Goal: Transaction & Acquisition: Subscribe to service/newsletter

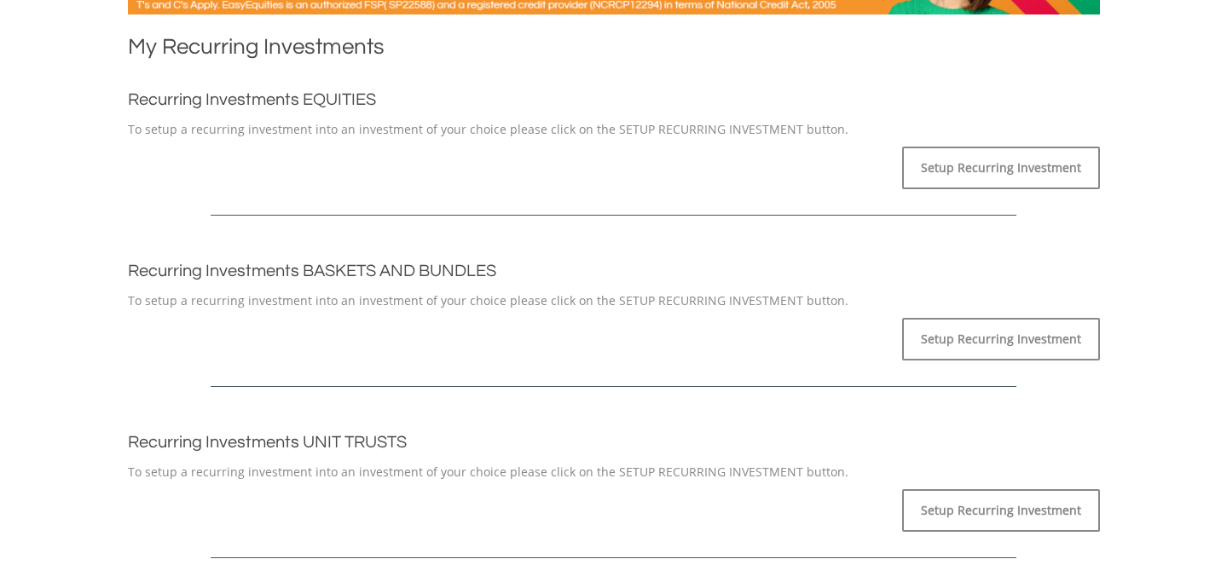
scroll to position [339, 0]
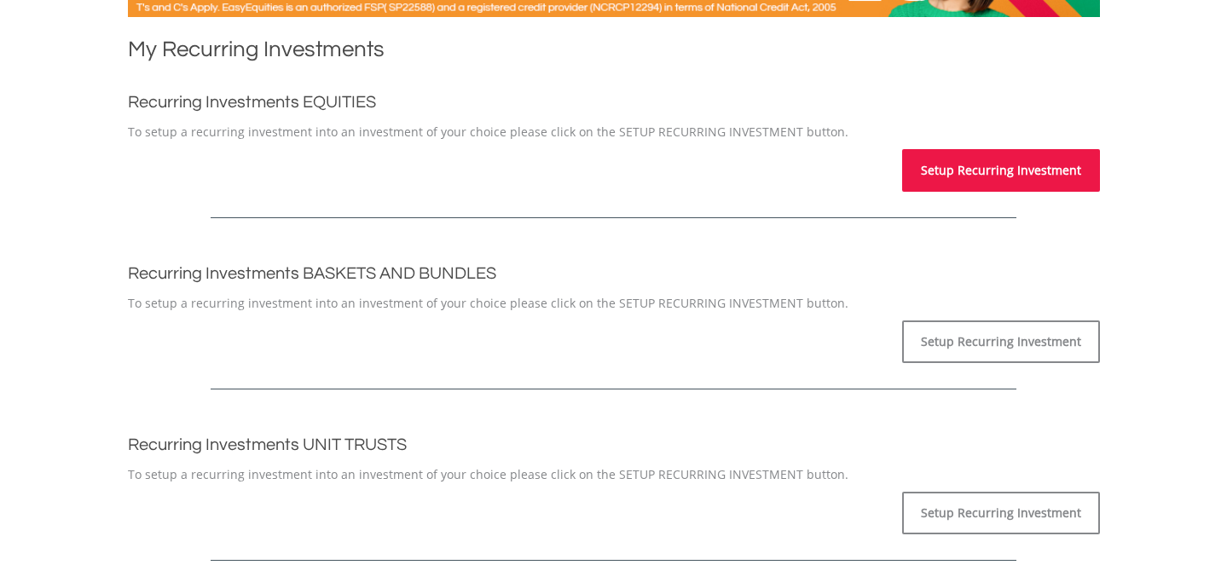
click at [967, 181] on link "Setup Recurring Investment" at bounding box center [1001, 170] width 198 height 43
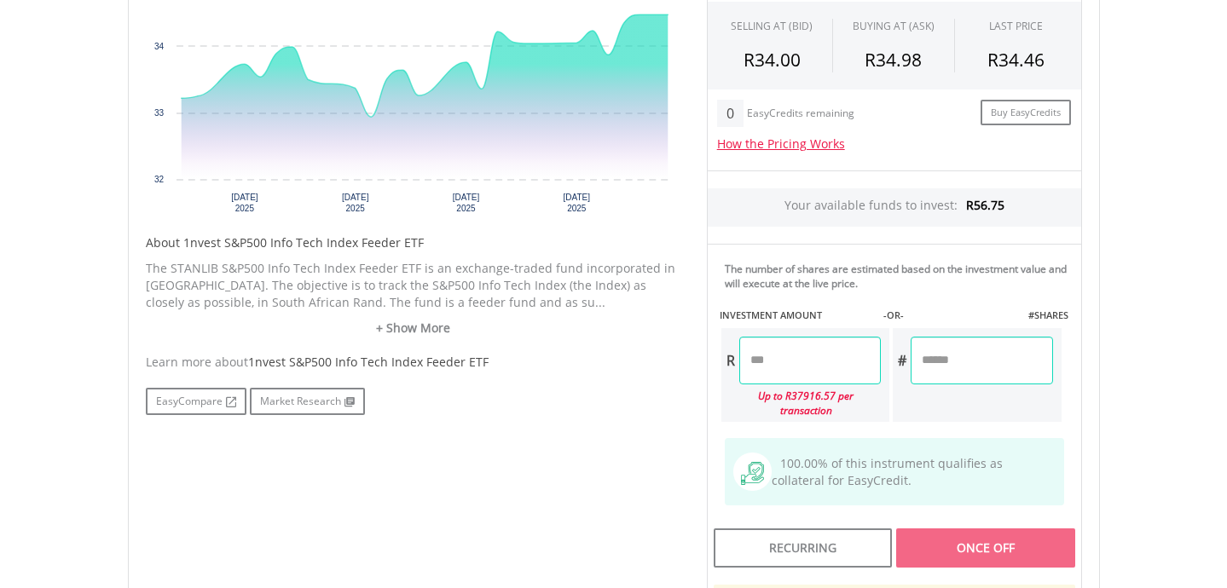
scroll to position [650, 0]
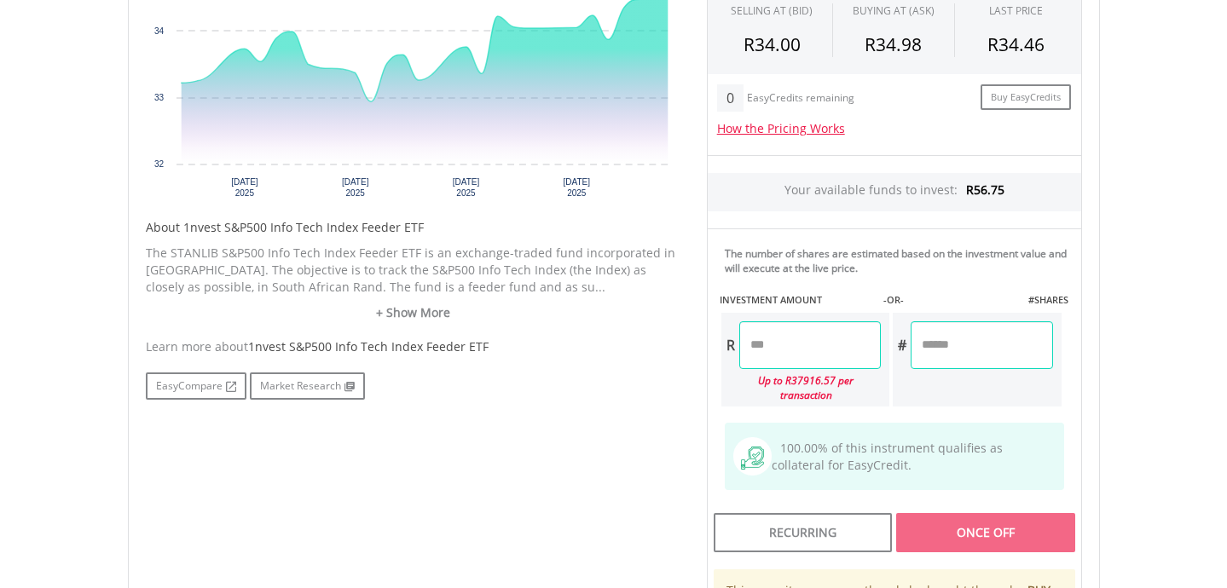
click at [786, 363] on input "number" at bounding box center [810, 345] width 142 height 48
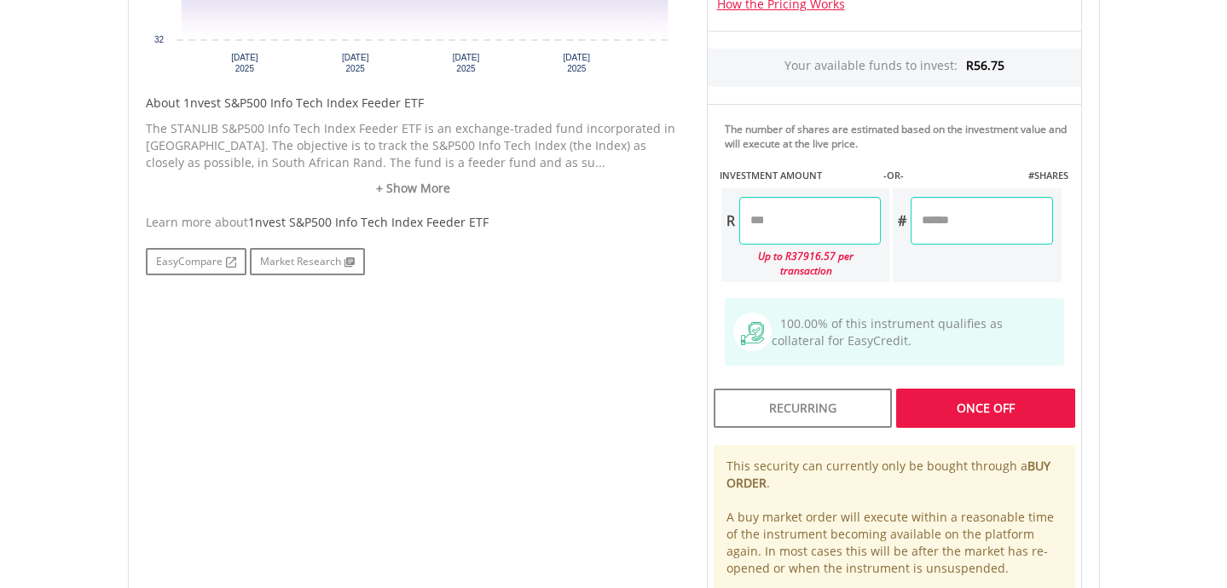
scroll to position [790, 0]
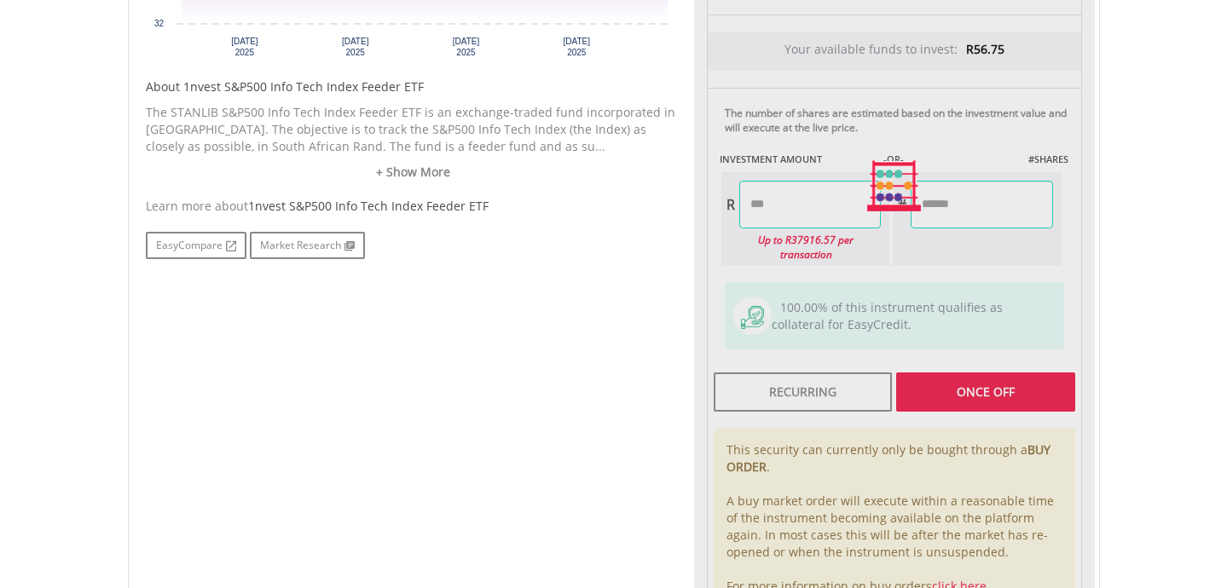
type input "********"
type input "*********"
click at [952, 206] on div "Last Updated Price: 15-min. Delay* Price Update Cost: 0 Credits Market Closed S…" at bounding box center [894, 186] width 401 height 859
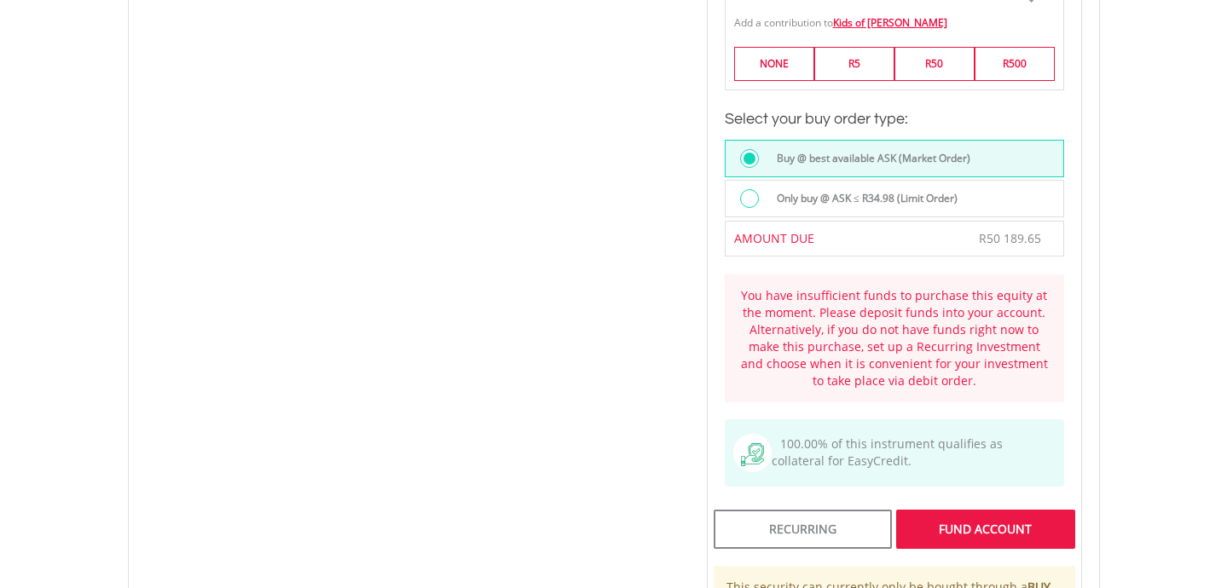
scroll to position [1225, 0]
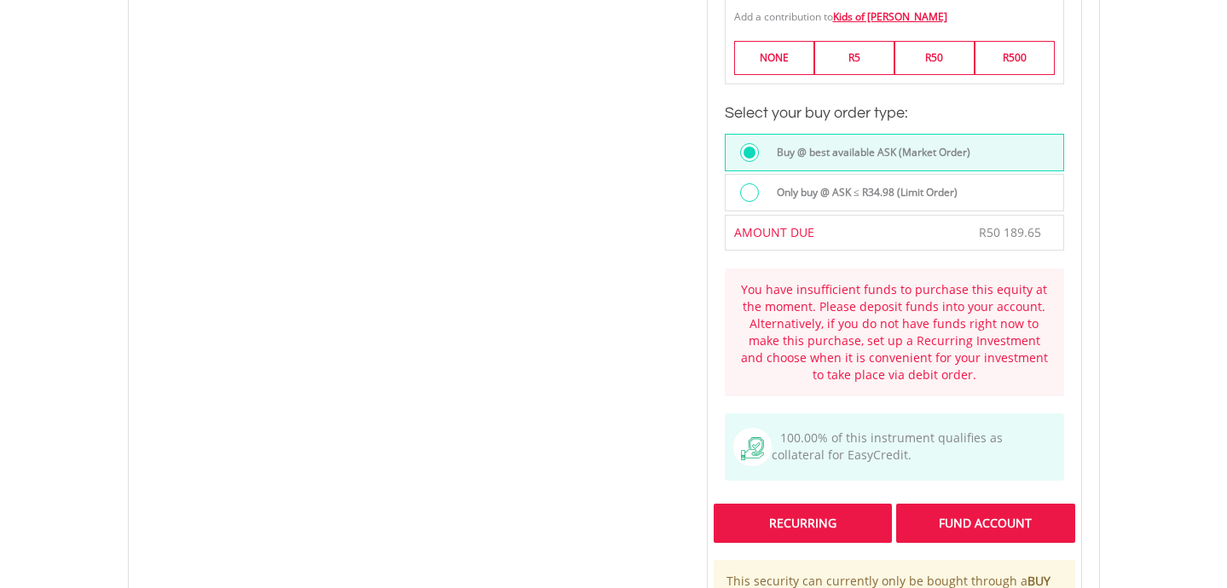
click at [786, 522] on div "Recurring" at bounding box center [803, 523] width 178 height 39
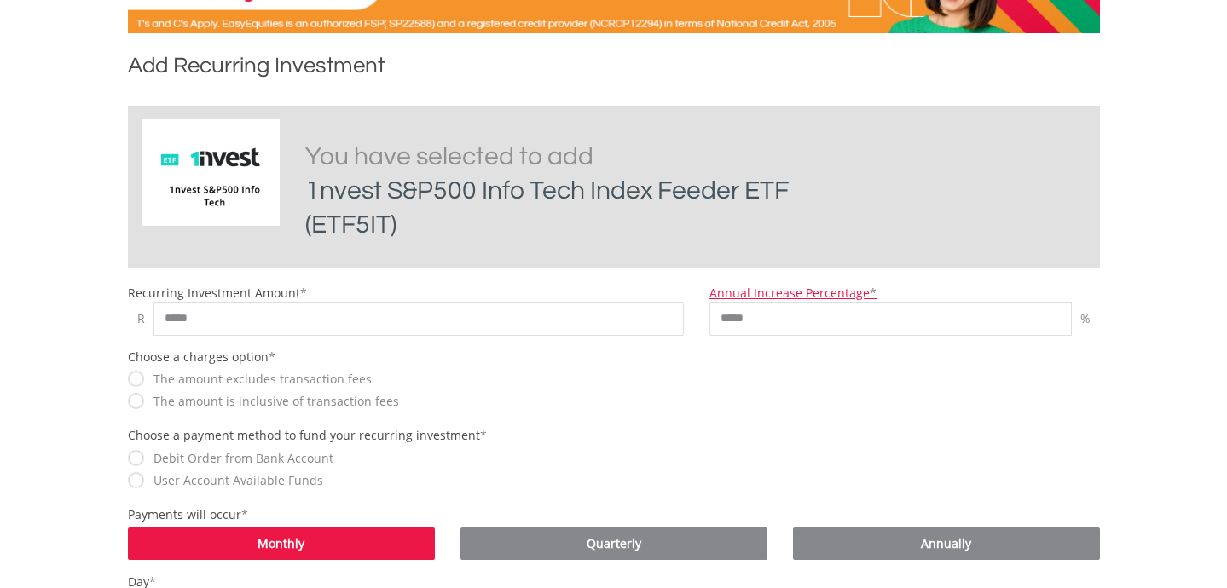
scroll to position [325, 0]
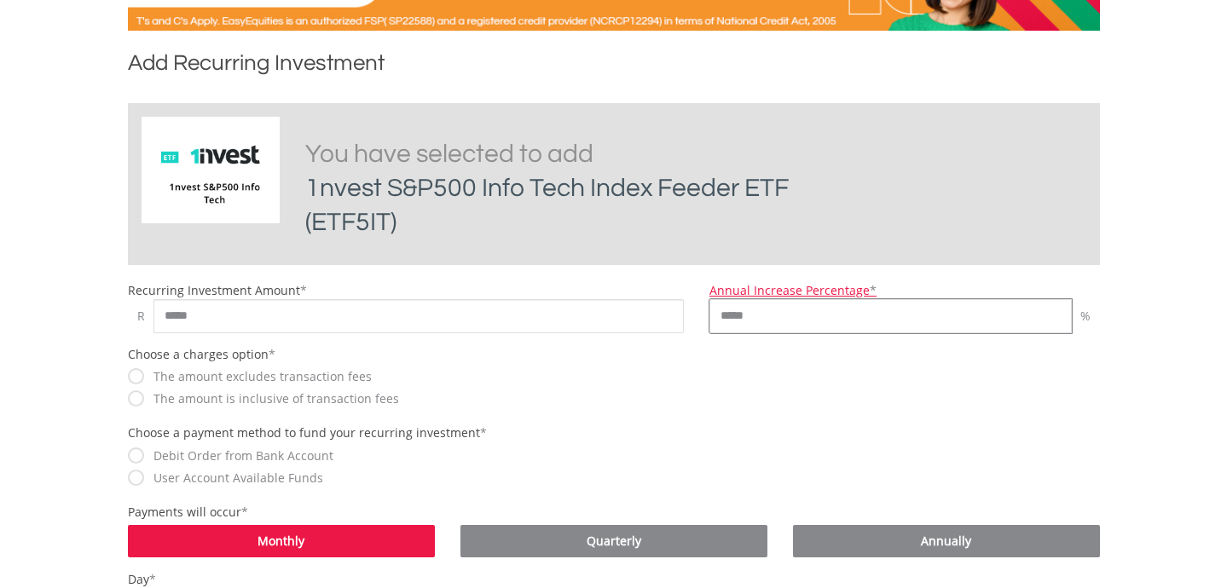
click at [785, 321] on input "*****" at bounding box center [890, 316] width 362 height 34
type input "*"
click at [1163, 329] on body "My Investments Invest Now New Listings Sell My Recurring Investments Pending Or…" at bounding box center [613, 455] width 1227 height 1560
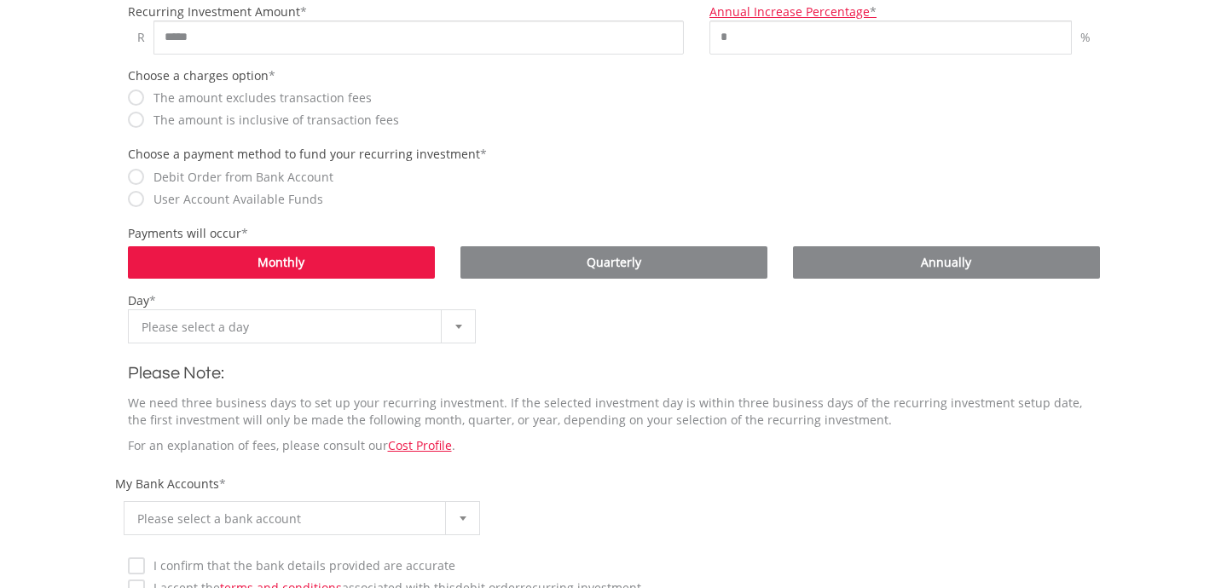
scroll to position [607, 0]
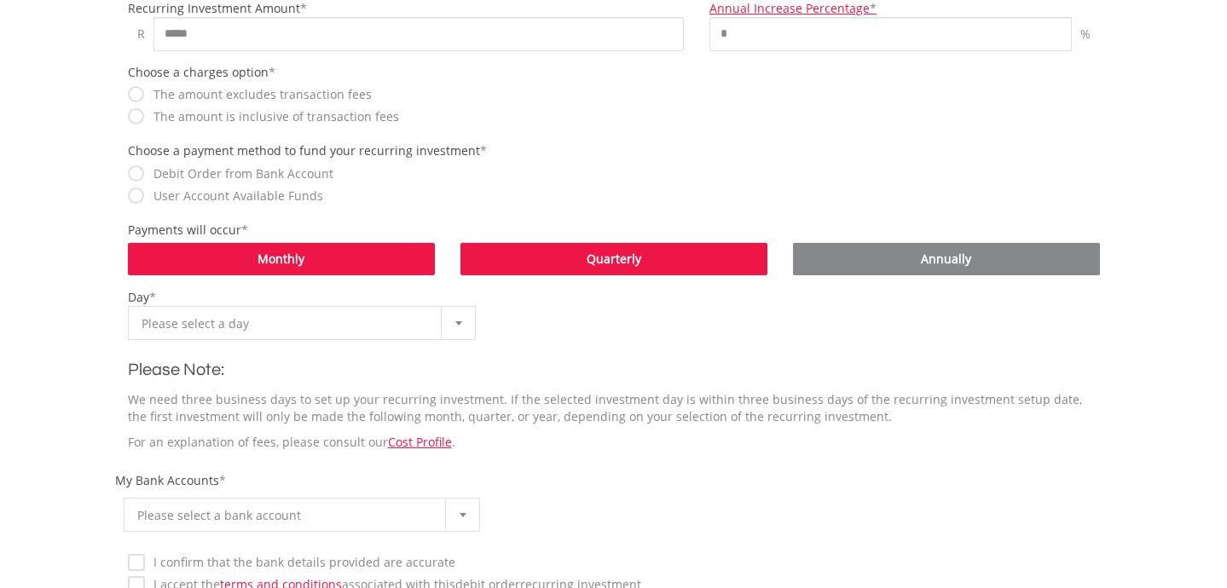
click at [570, 271] on link "Quarterly" at bounding box center [613, 259] width 307 height 32
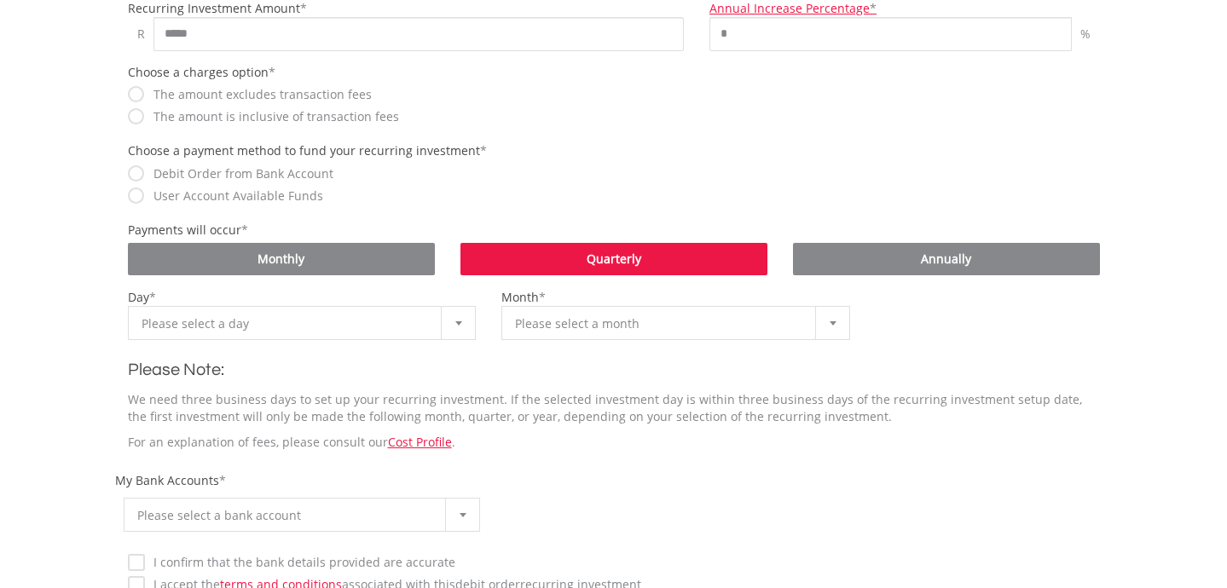
click at [369, 331] on span "Please select a day" at bounding box center [290, 324] width 296 height 34
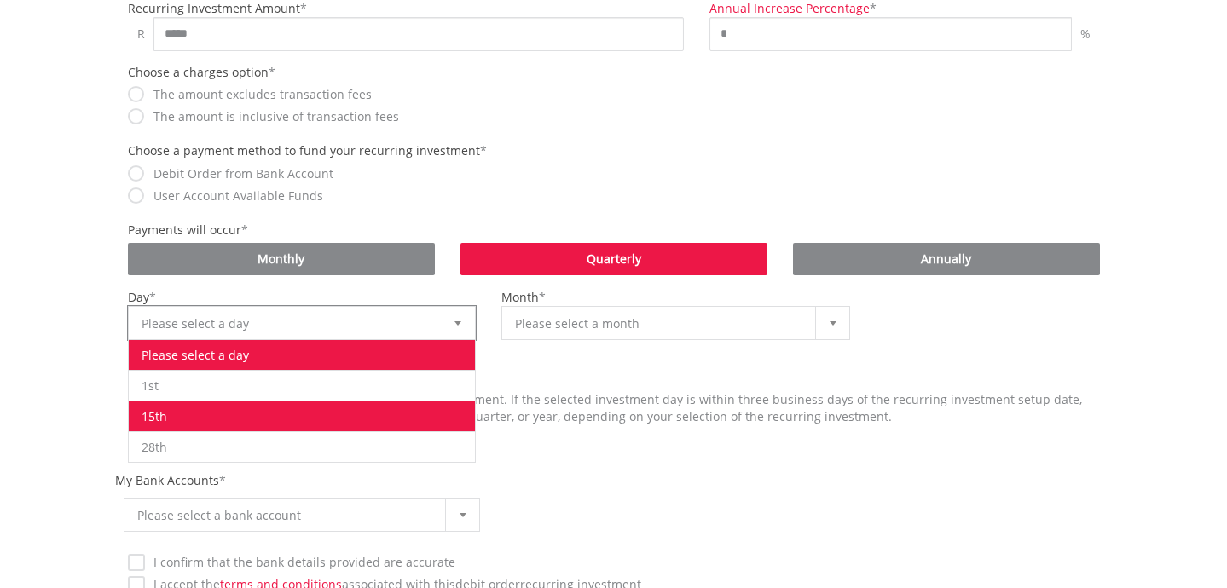
click at [252, 412] on li "15th" at bounding box center [302, 416] width 347 height 31
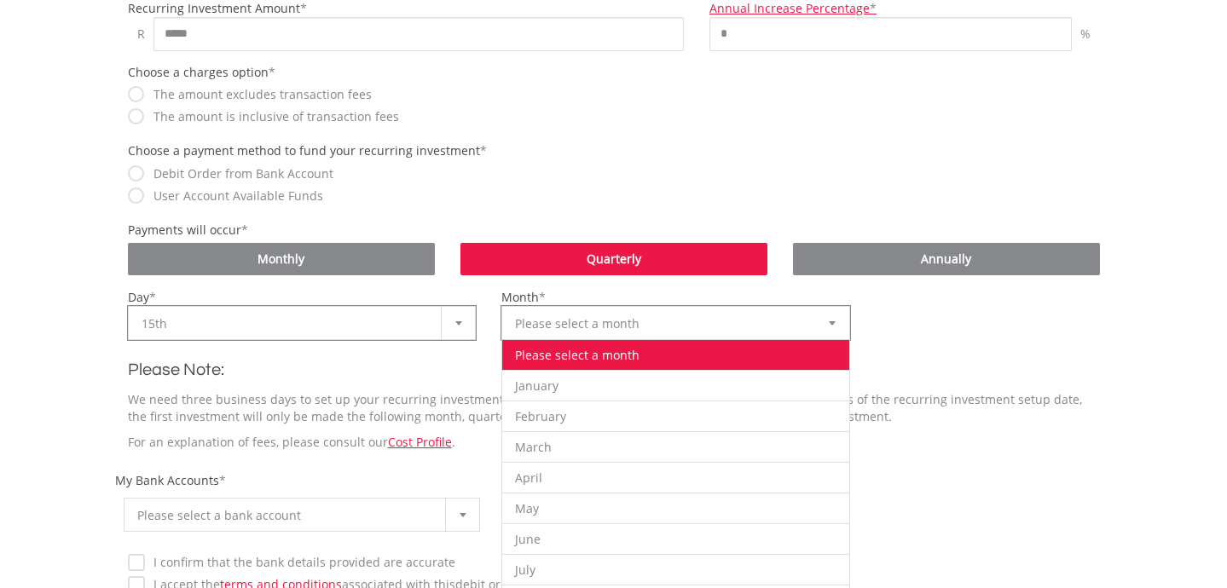
click at [613, 325] on span "Please select a month" at bounding box center [663, 324] width 296 height 34
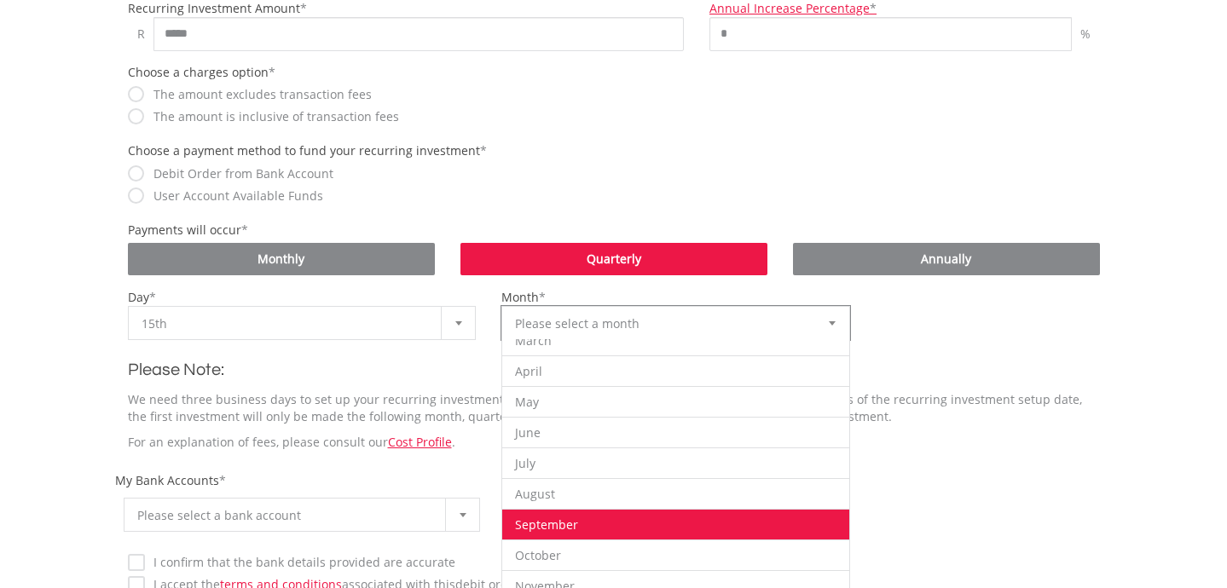
scroll to position [109, 0]
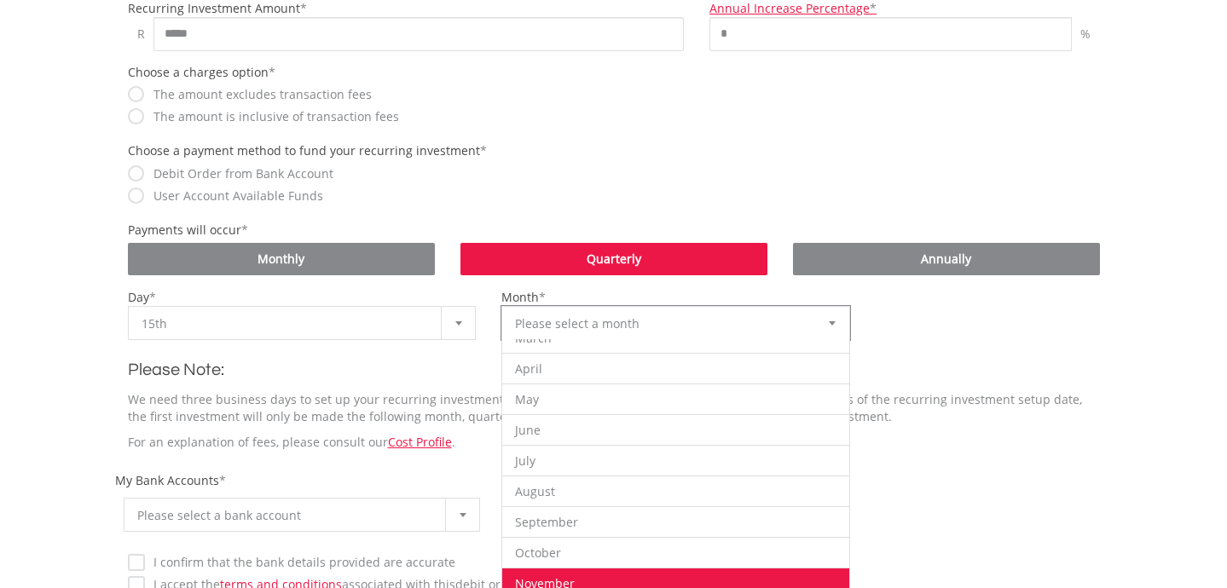
click at [574, 576] on li "November" at bounding box center [675, 583] width 347 height 31
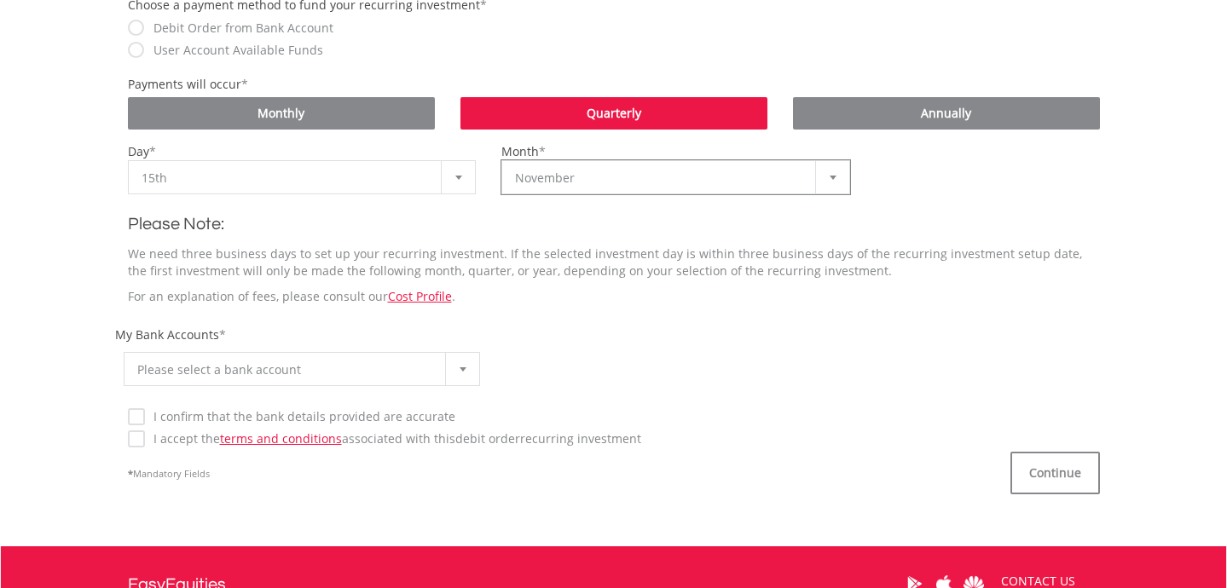
scroll to position [756, 0]
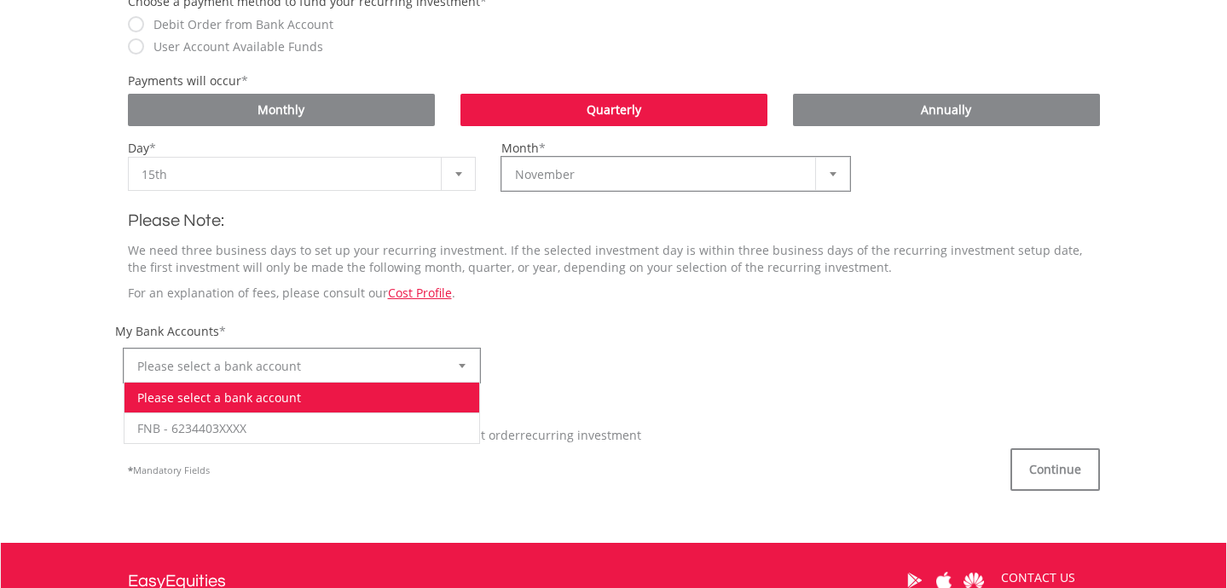
click at [271, 363] on span "Please select a bank account" at bounding box center [289, 367] width 304 height 34
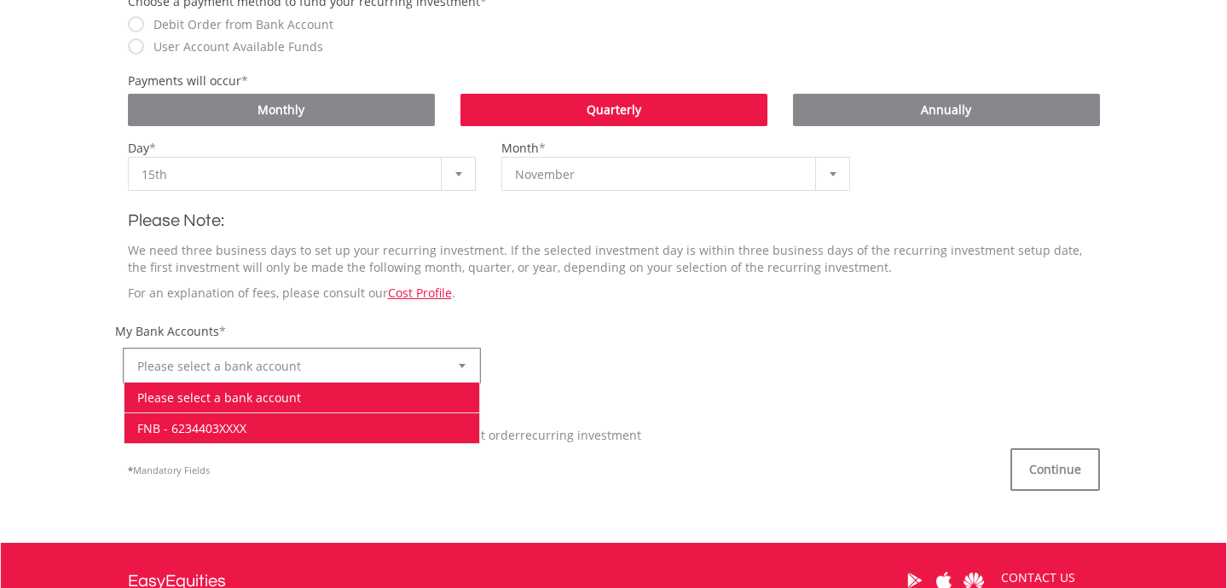
click at [234, 413] on li "FNB - 6234403XXXX" at bounding box center [302, 428] width 356 height 31
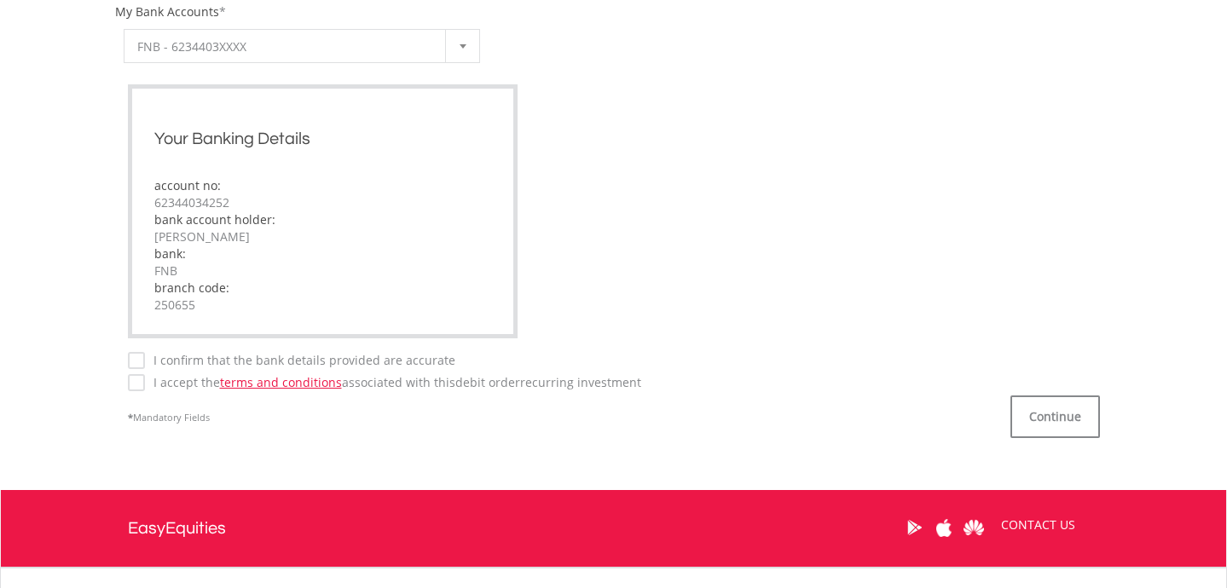
scroll to position [1078, 0]
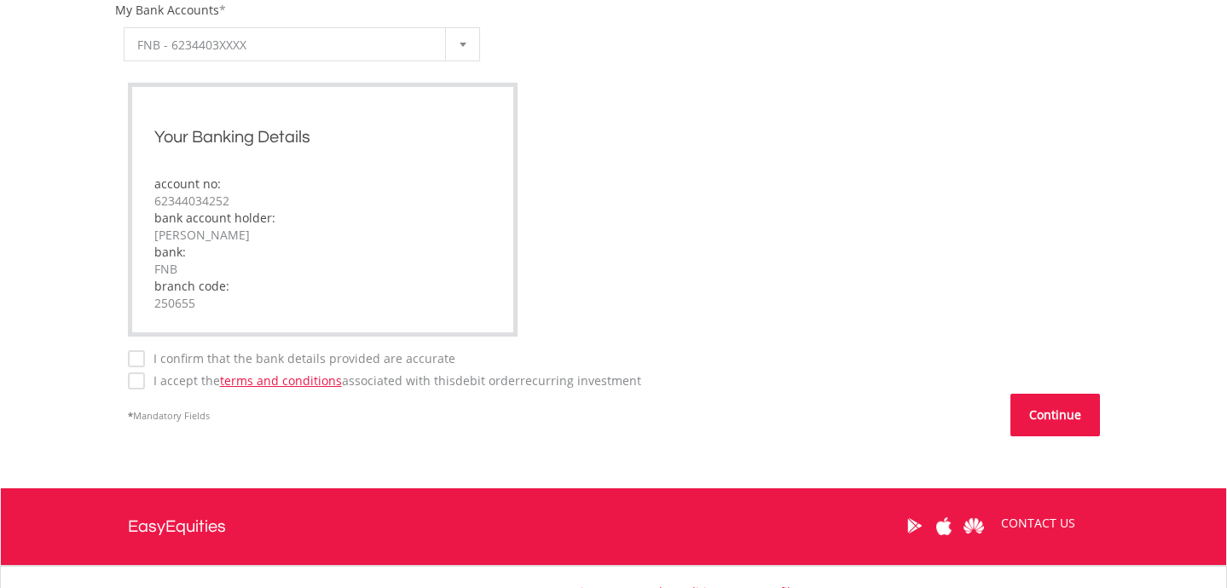
click at [1049, 417] on button "Continue" at bounding box center [1055, 415] width 90 height 43
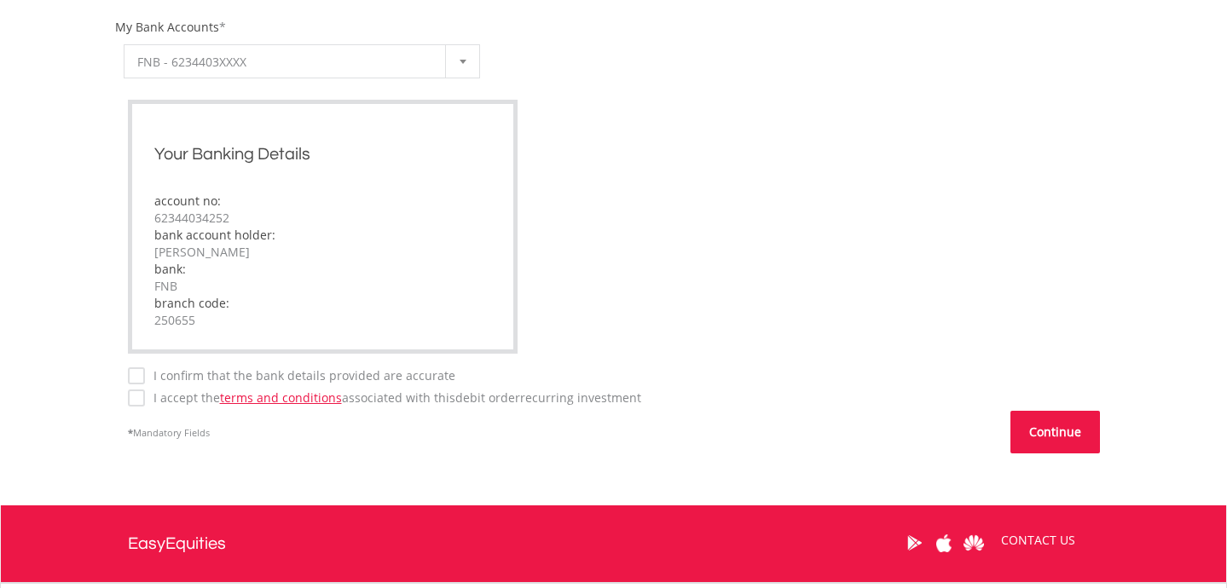
scroll to position [347, 0]
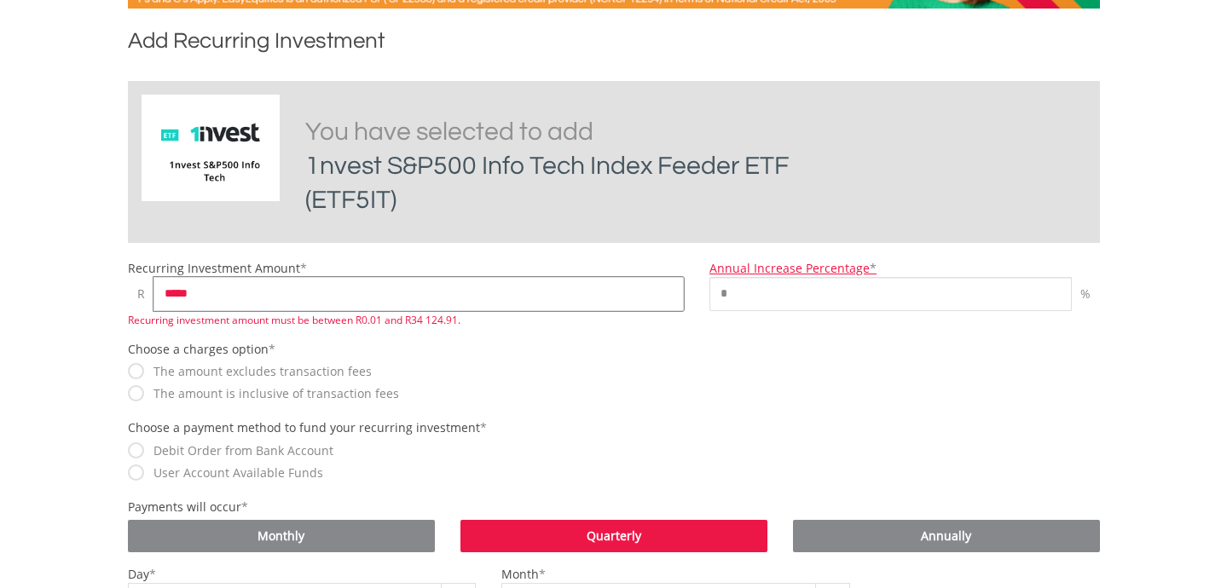
click at [276, 298] on input "*****" at bounding box center [418, 294] width 531 height 34
click at [341, 295] on input "*****" at bounding box center [418, 294] width 531 height 34
click at [326, 297] on input "*****" at bounding box center [418, 294] width 531 height 34
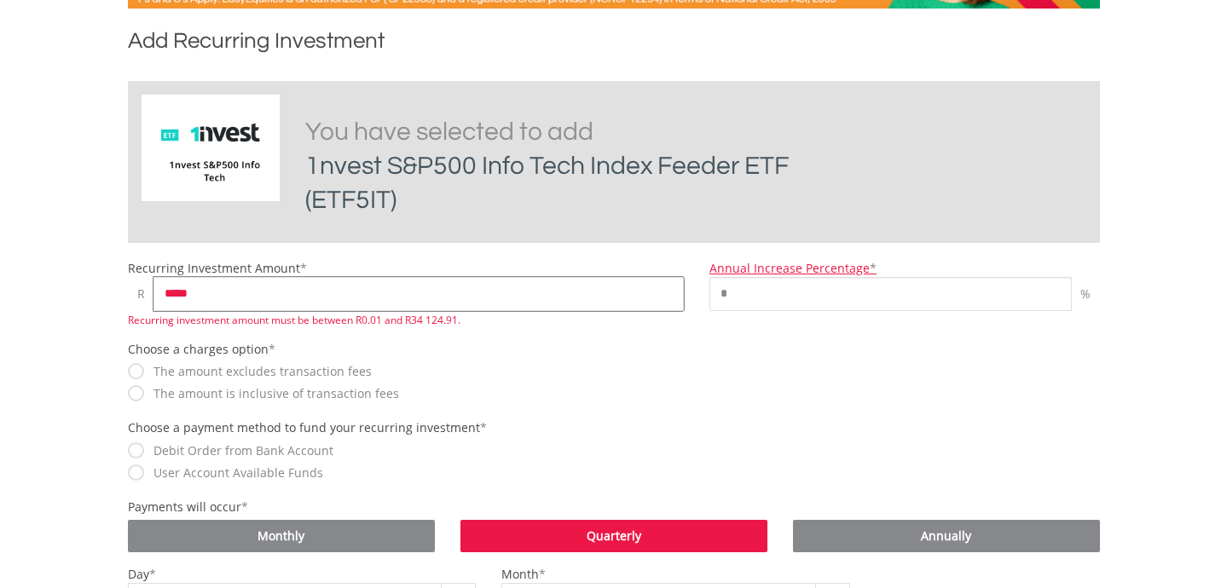
click at [326, 297] on input "*****" at bounding box center [418, 294] width 531 height 34
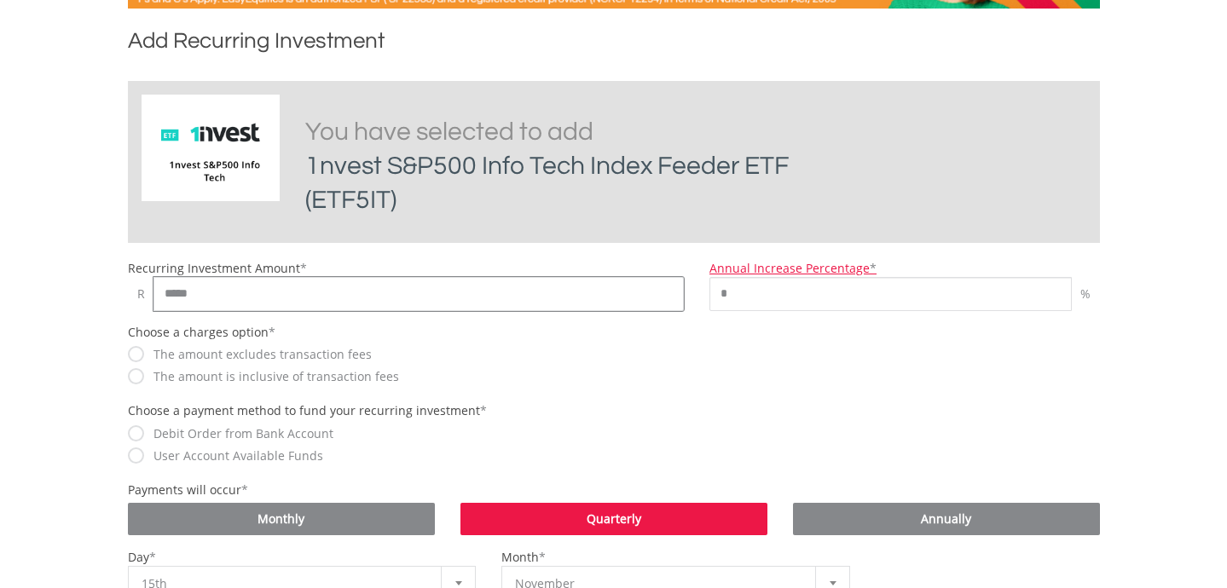
type input "*****"
click at [64, 284] on body "My Investments Invest Now New Listings Sell My Recurring Investments Pending Or…" at bounding box center [613, 566] width 1227 height 1827
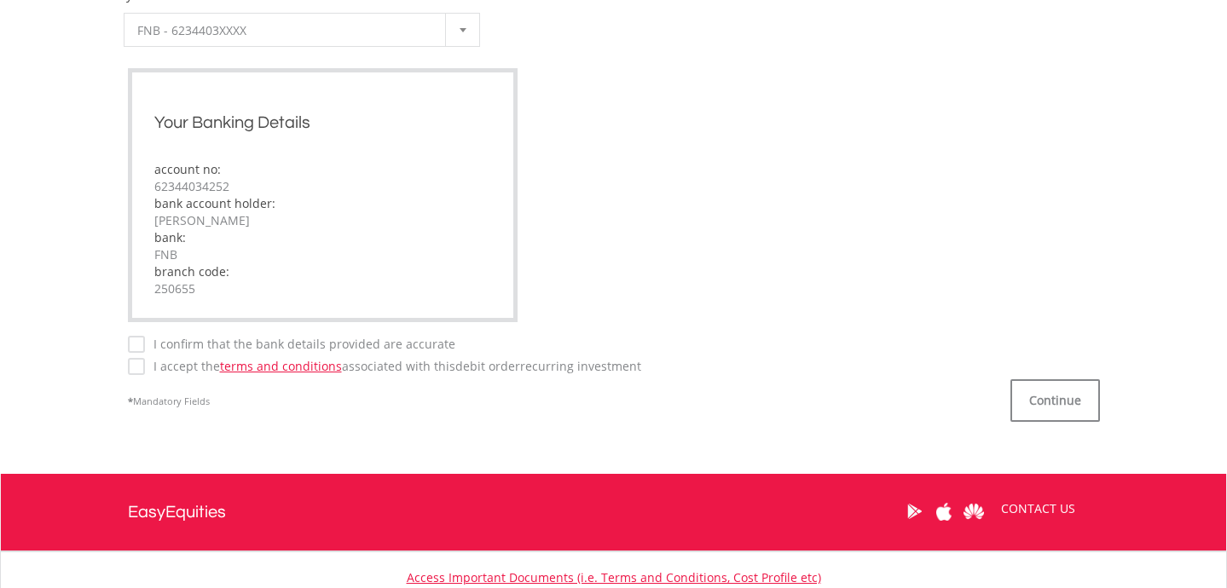
scroll to position [1103, 0]
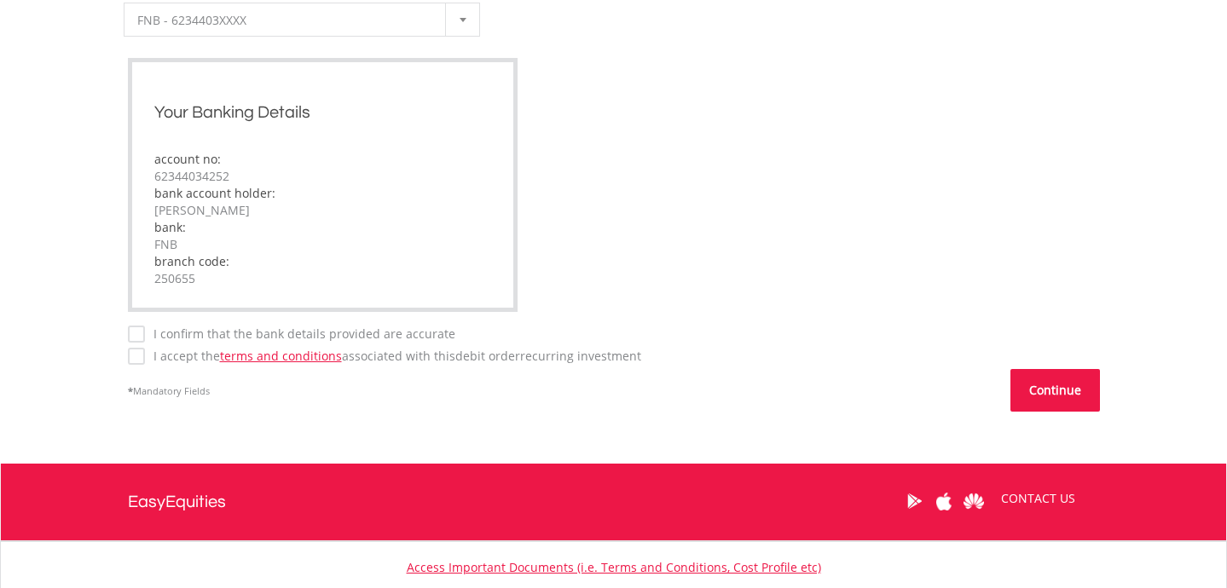
click at [1064, 388] on button "Continue" at bounding box center [1055, 390] width 90 height 43
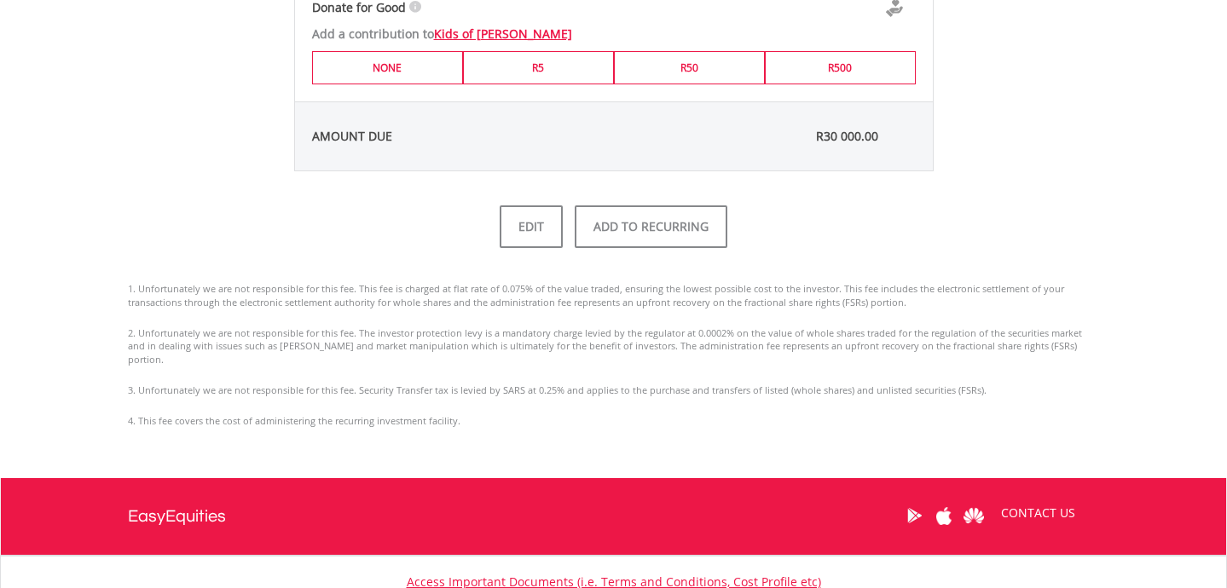
scroll to position [1040, 0]
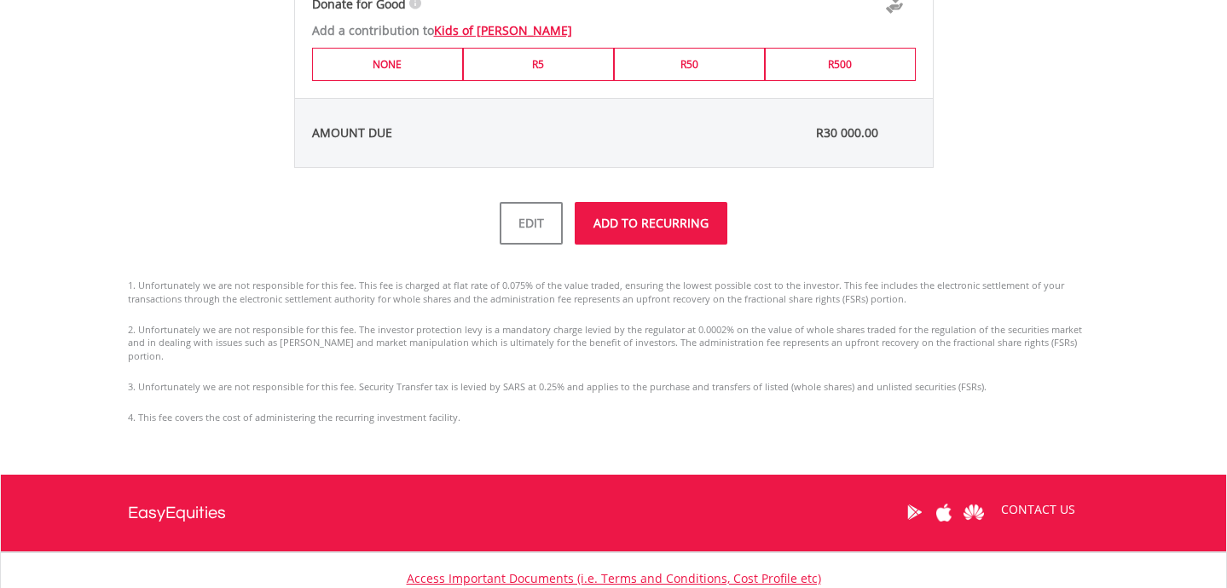
click at [662, 229] on button "ADD TO RECURRING" at bounding box center [651, 223] width 153 height 43
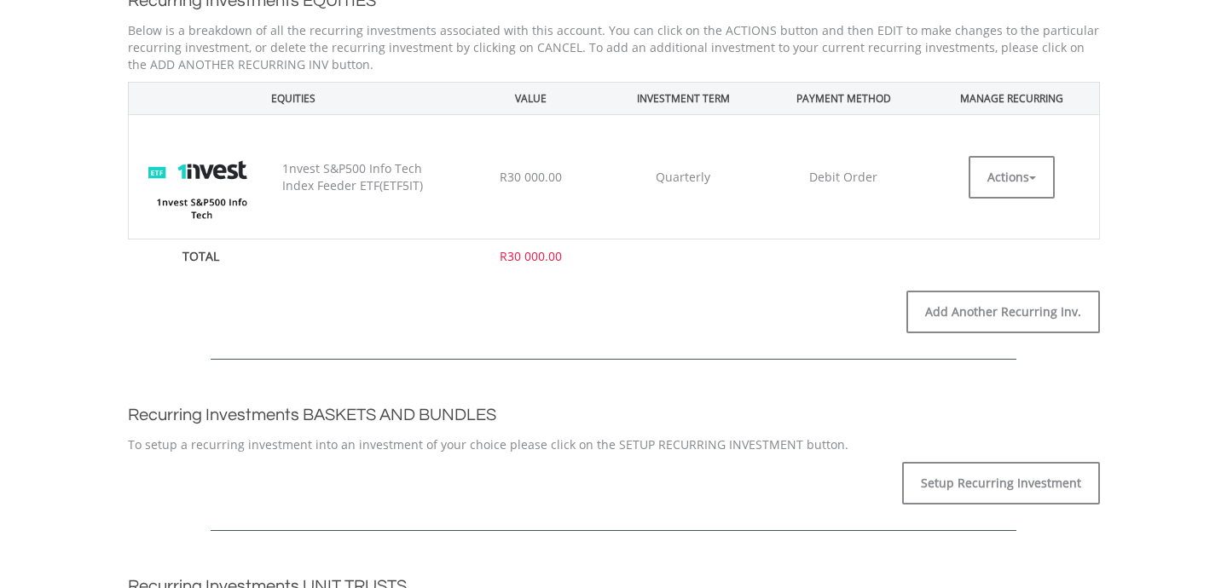
scroll to position [512, 0]
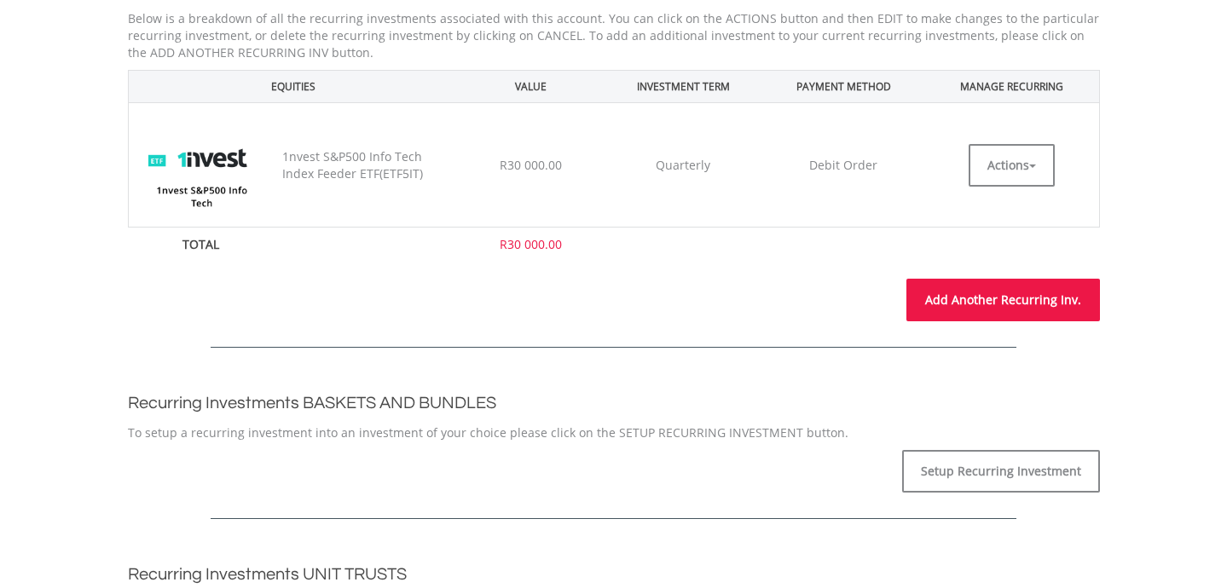
click at [990, 298] on link "Add Another Recurring Inv." at bounding box center [1003, 300] width 194 height 43
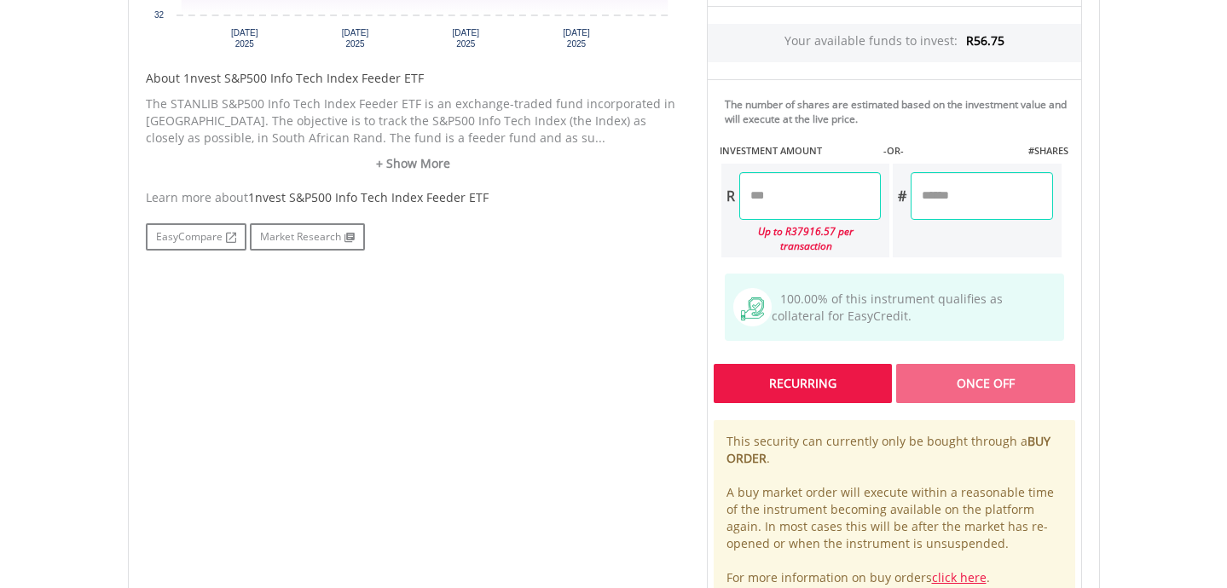
scroll to position [815, 0]
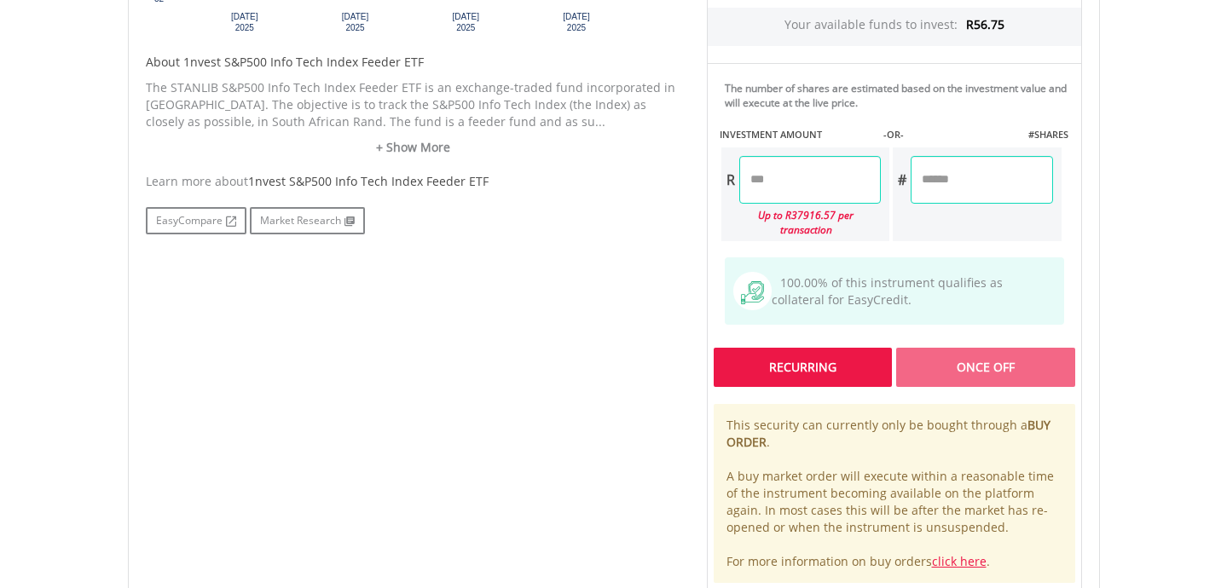
click at [819, 372] on div "Recurring" at bounding box center [803, 367] width 178 height 39
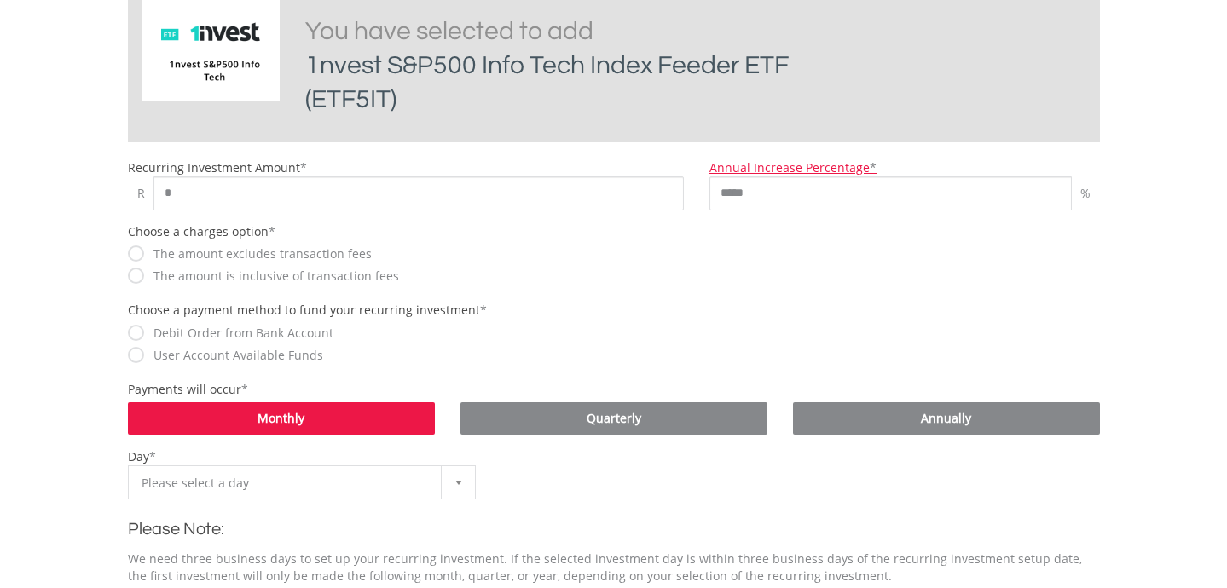
scroll to position [450, 0]
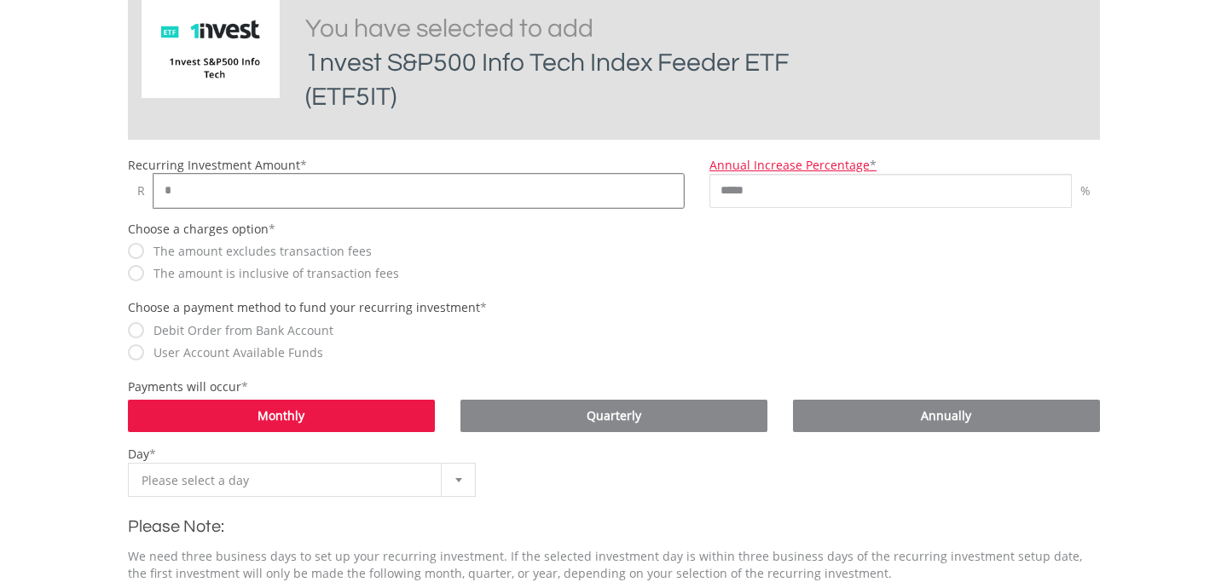
click at [263, 196] on input "*" at bounding box center [418, 191] width 531 height 34
type input "*"
type input "*****"
click at [801, 194] on input "*****" at bounding box center [890, 191] width 362 height 34
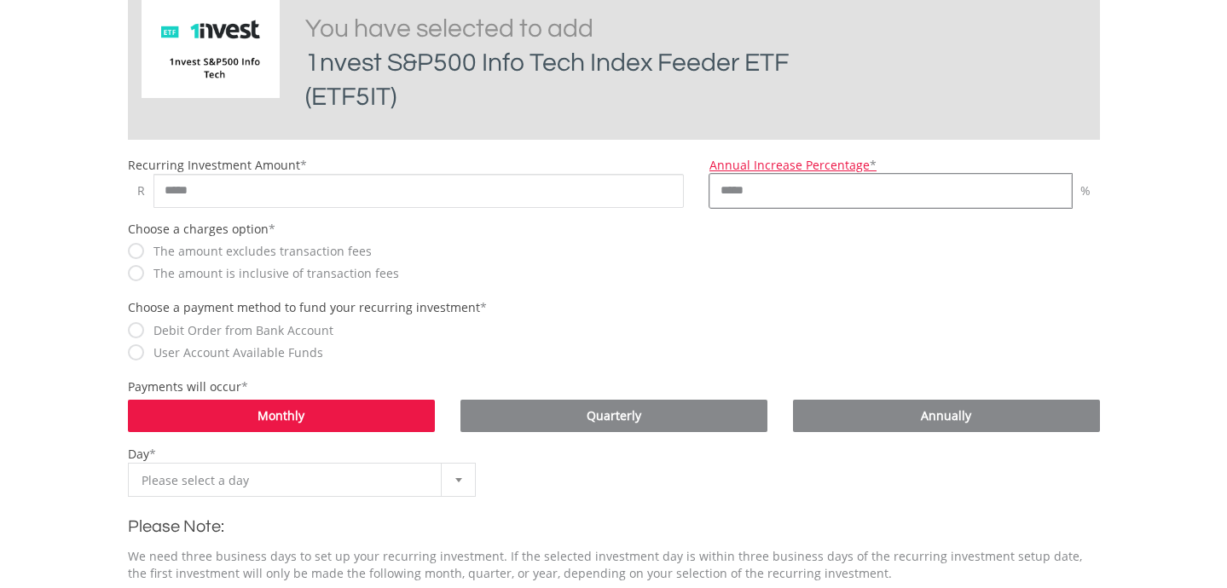
click at [801, 194] on input "*****" at bounding box center [890, 191] width 362 height 34
type input "*"
click at [1126, 211] on body "My Investments Invest Now New Listings Sell My Recurring Investments Pending Or…" at bounding box center [613, 330] width 1227 height 1560
click at [218, 277] on label "The amount is inclusive of transaction fees" at bounding box center [272, 273] width 254 height 17
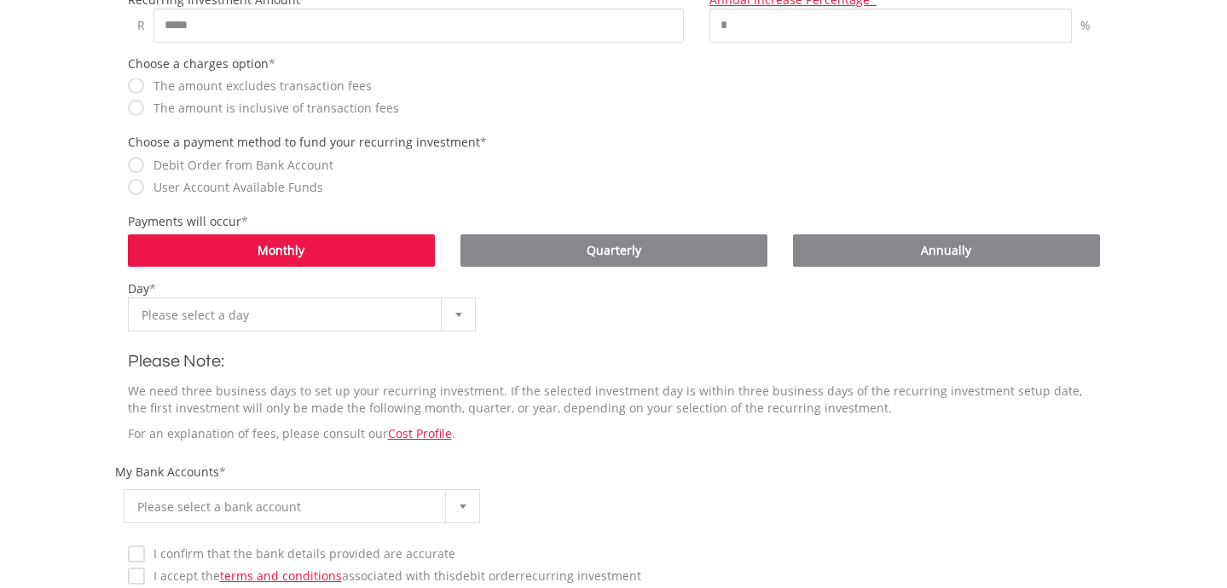
scroll to position [617, 0]
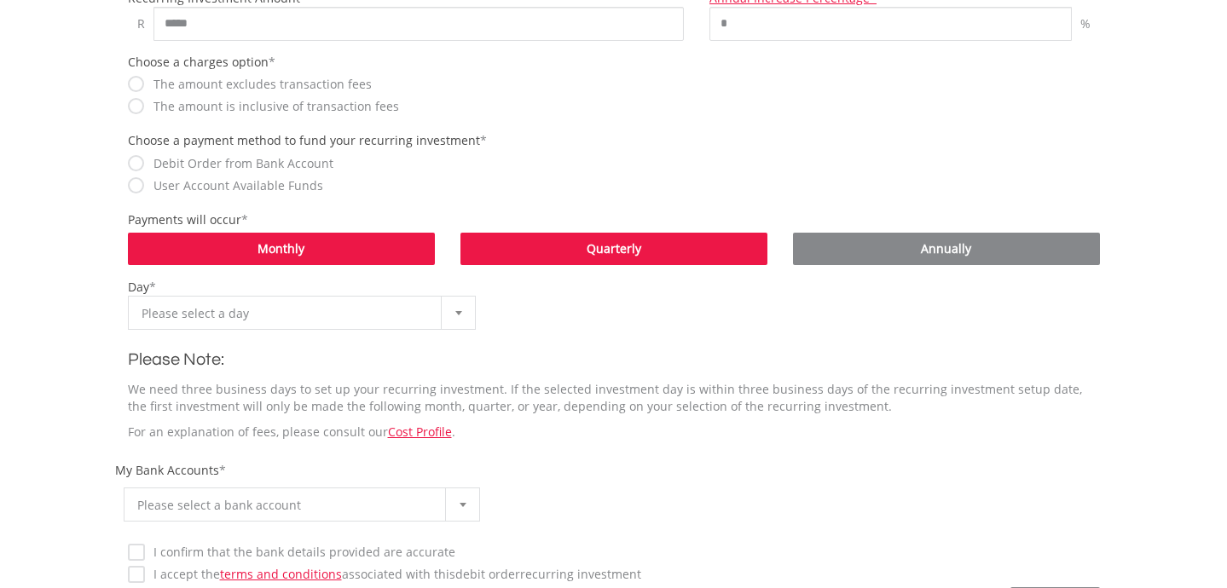
click at [589, 241] on span "Quarterly" at bounding box center [614, 248] width 55 height 16
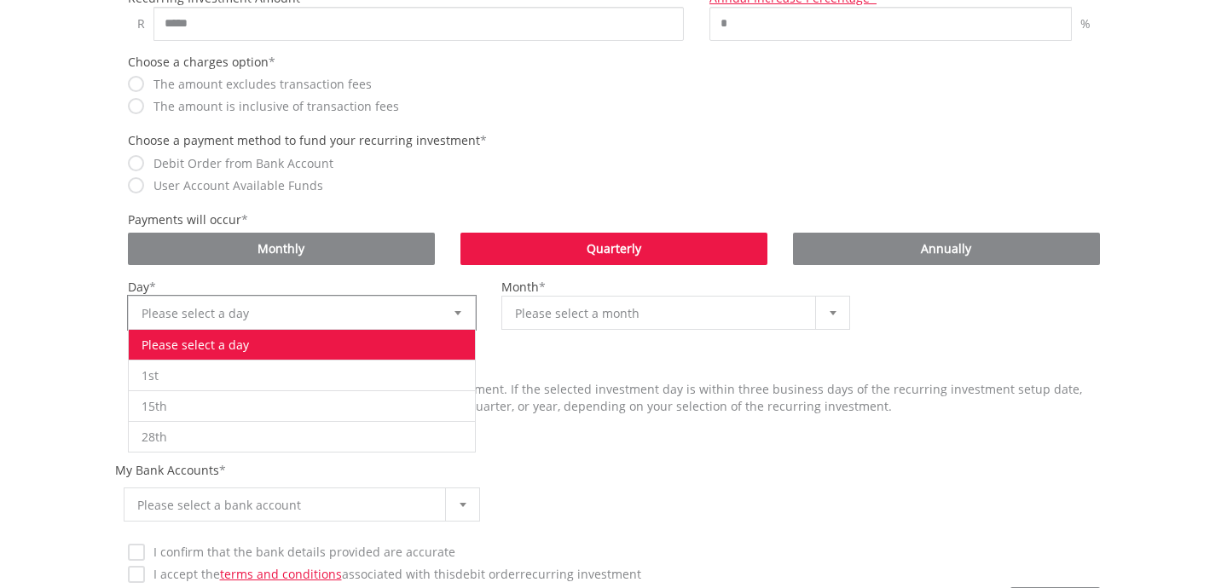
click at [333, 327] on span "Please select a day" at bounding box center [290, 314] width 296 height 34
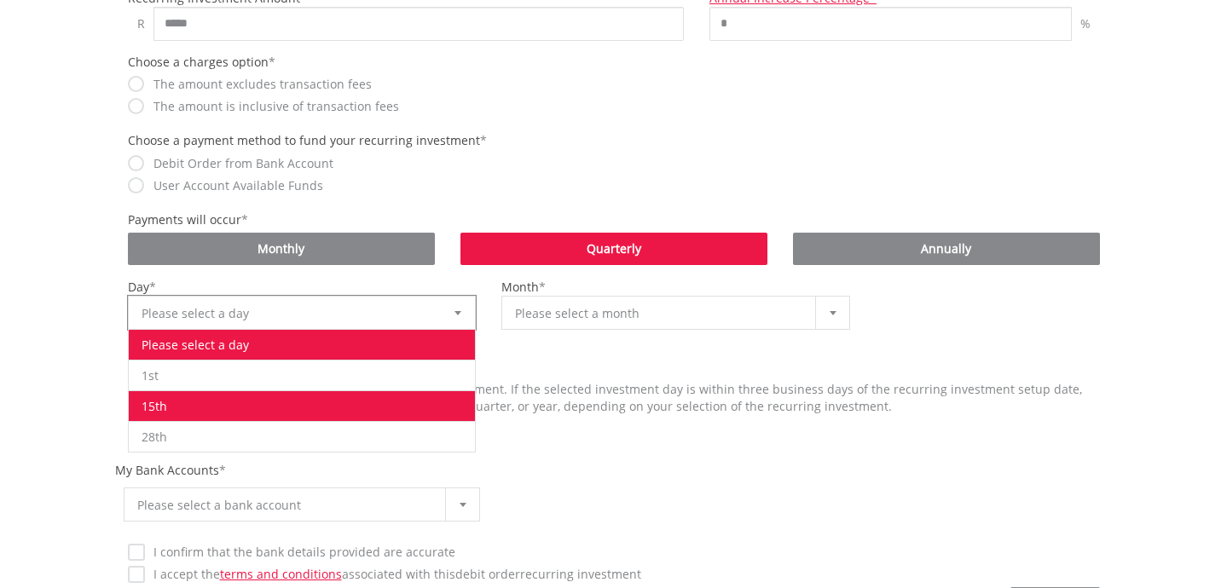
click at [224, 402] on li "15th" at bounding box center [302, 406] width 347 height 31
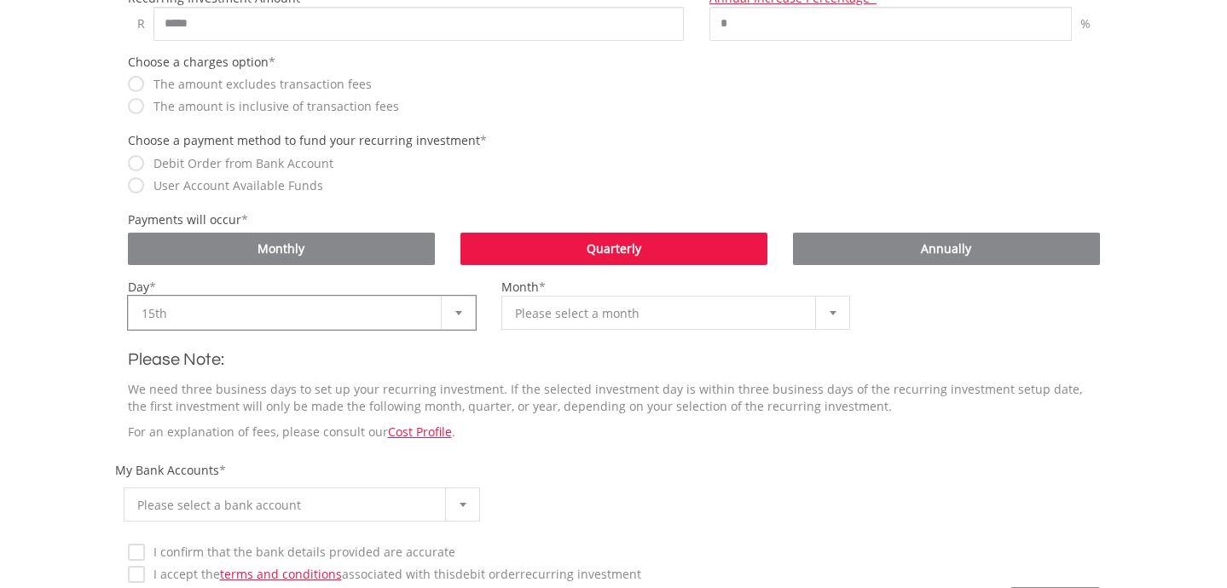
click at [571, 311] on span "Please select a month" at bounding box center [663, 314] width 296 height 34
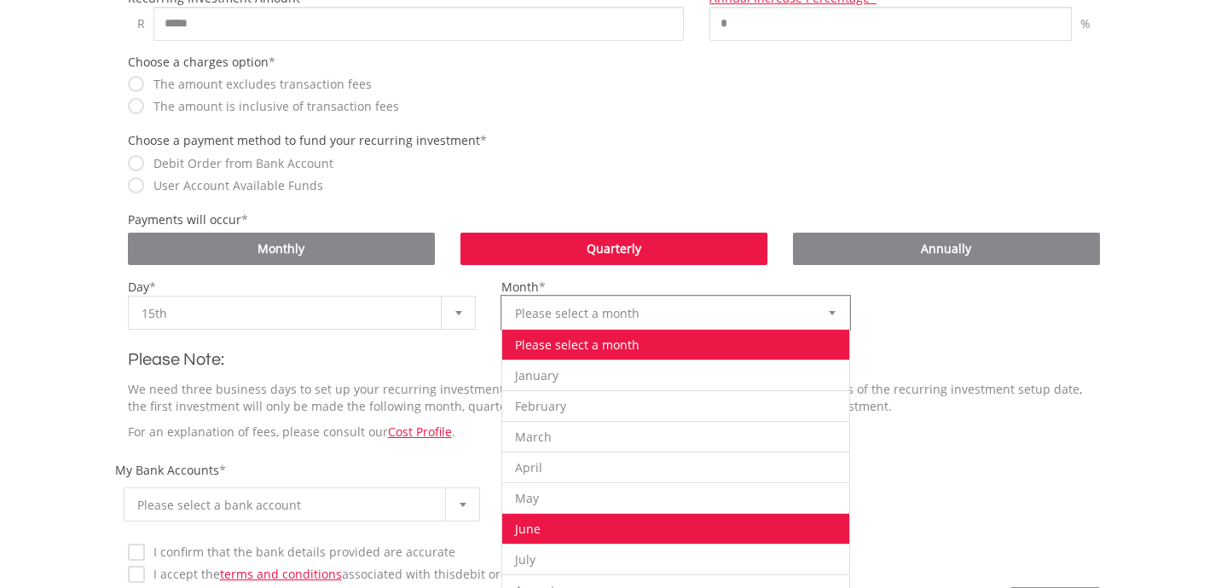
scroll to position [109, 0]
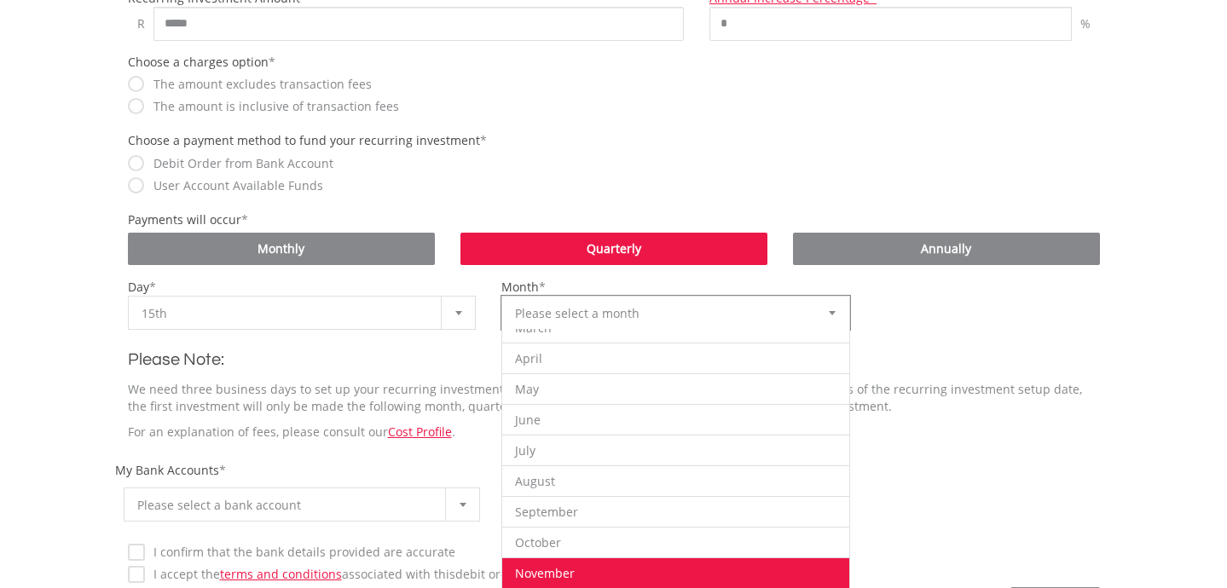
click at [558, 570] on li "November" at bounding box center [675, 573] width 347 height 31
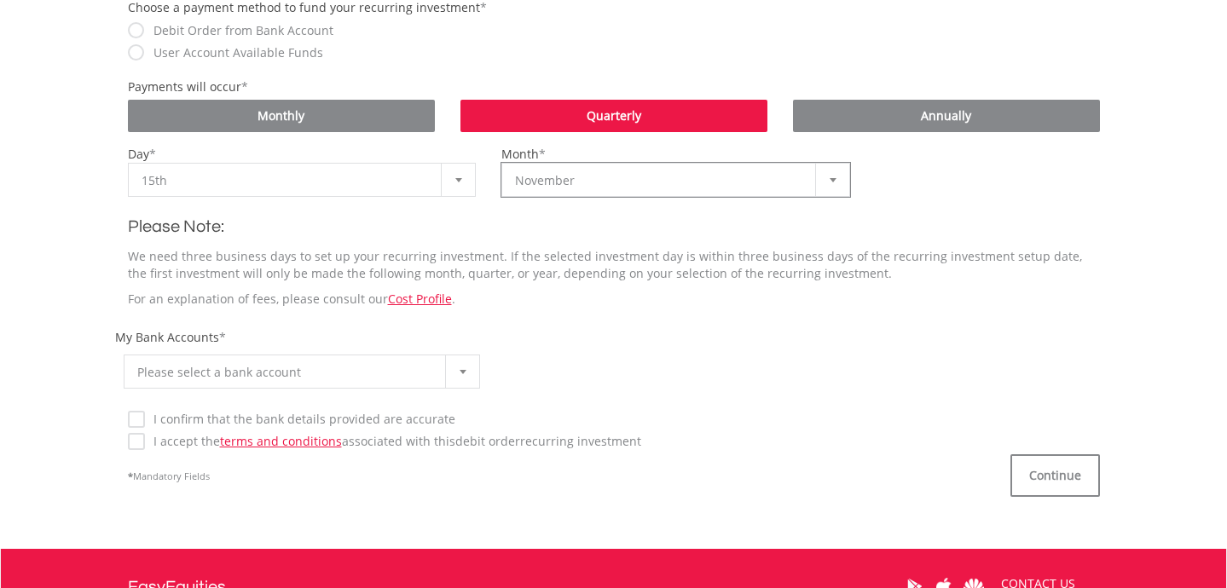
scroll to position [786, 0]
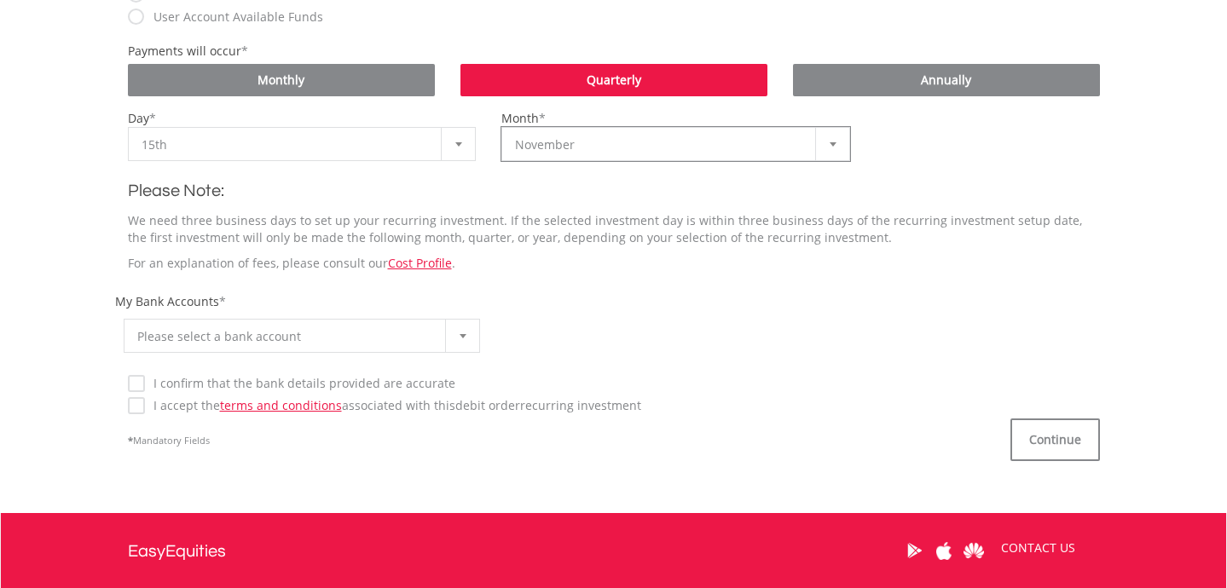
click at [269, 321] on span "Please select a bank account" at bounding box center [289, 337] width 304 height 34
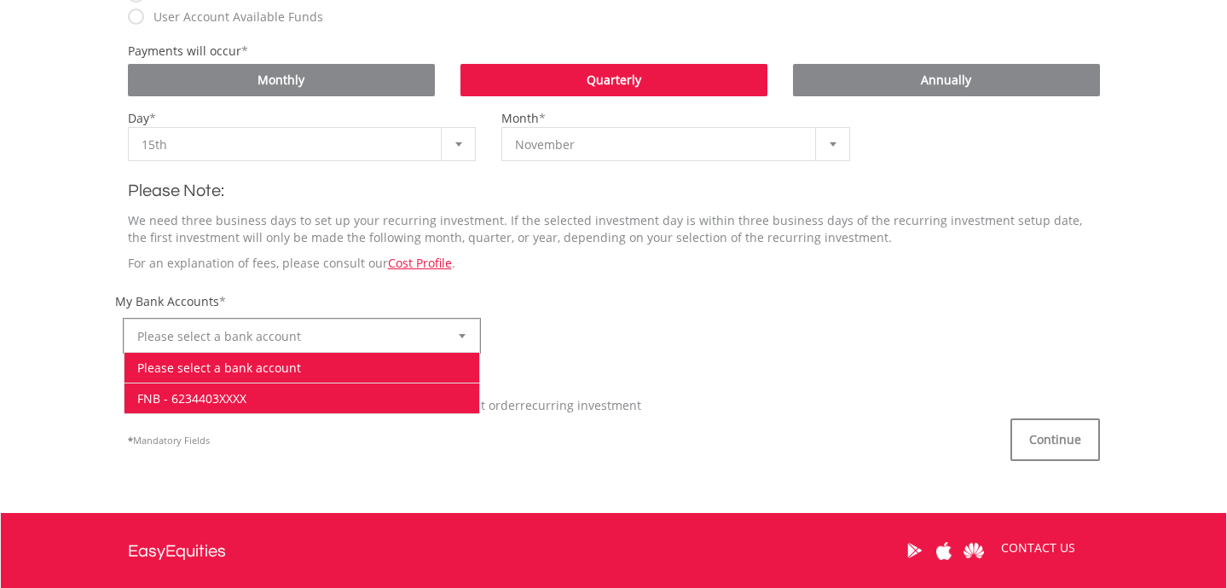
click at [206, 391] on li "FNB - 6234403XXXX" at bounding box center [302, 398] width 356 height 31
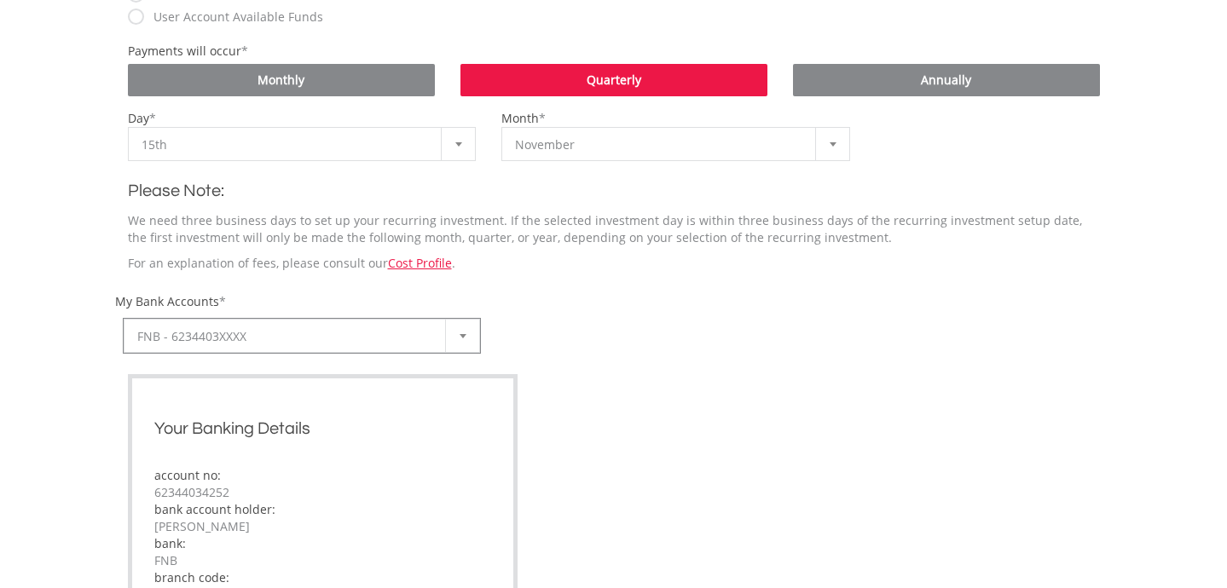
click at [136, 386] on div "Your Banking Details account no: 62344034252 bank account holder: KM Bester ban…" at bounding box center [323, 501] width 391 height 254
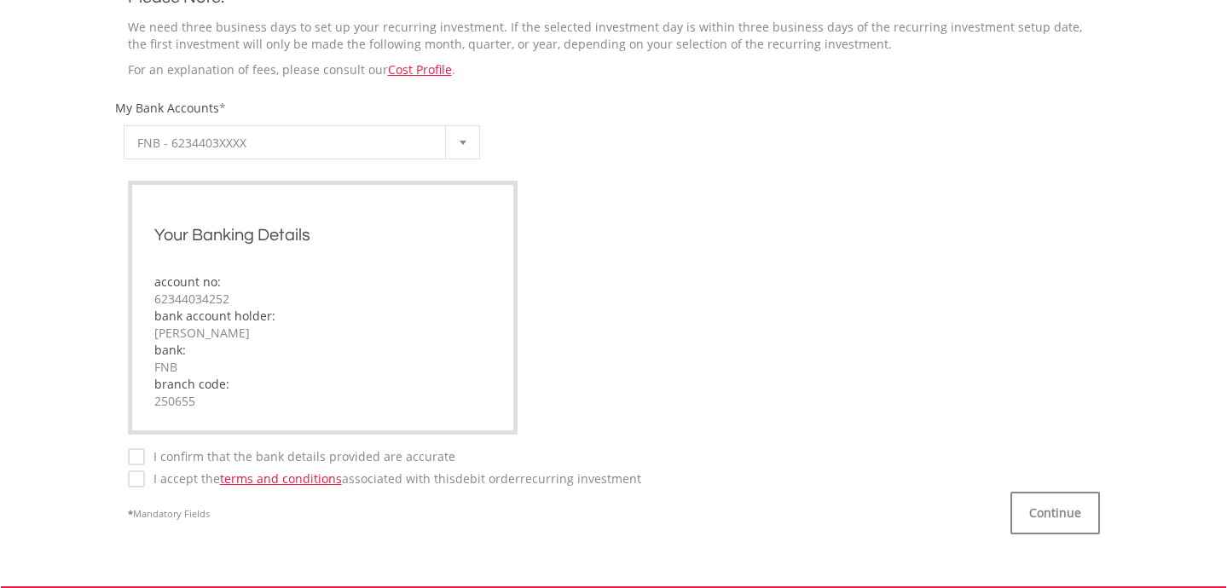
scroll to position [983, 0]
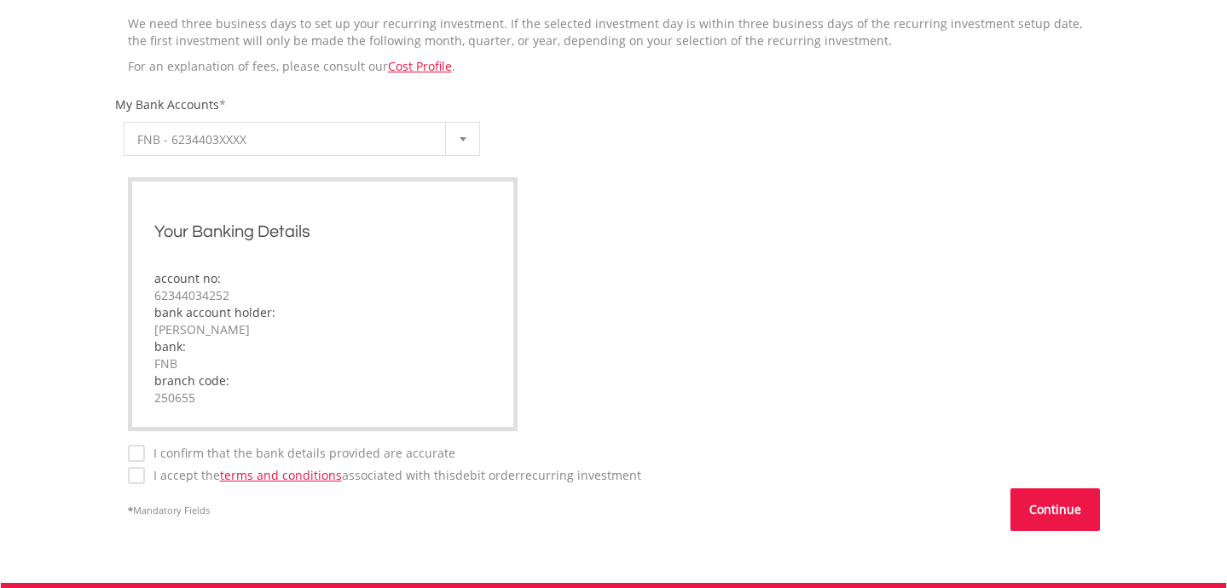
click at [1053, 509] on button "Continue" at bounding box center [1055, 510] width 90 height 43
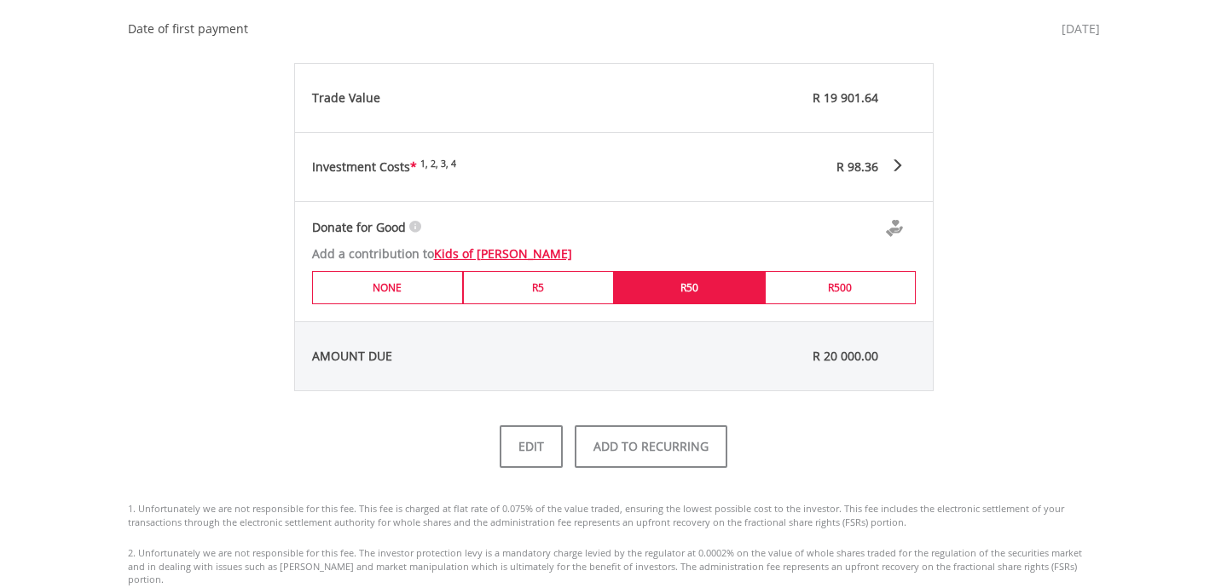
scroll to position [1038, 0]
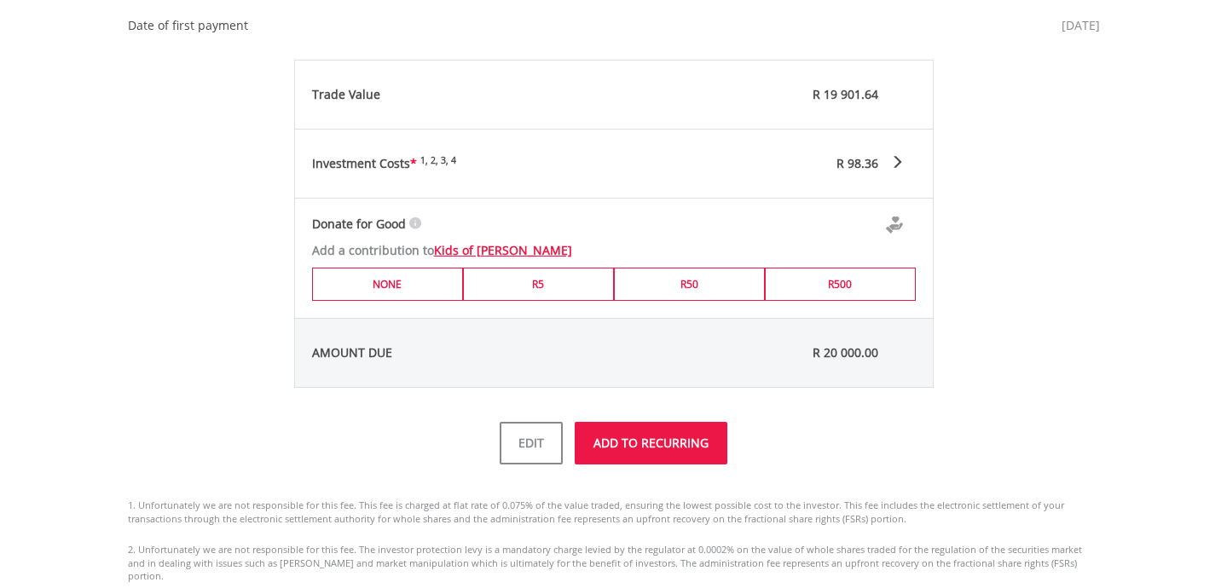
click at [640, 445] on button "ADD TO RECURRING" at bounding box center [651, 443] width 153 height 43
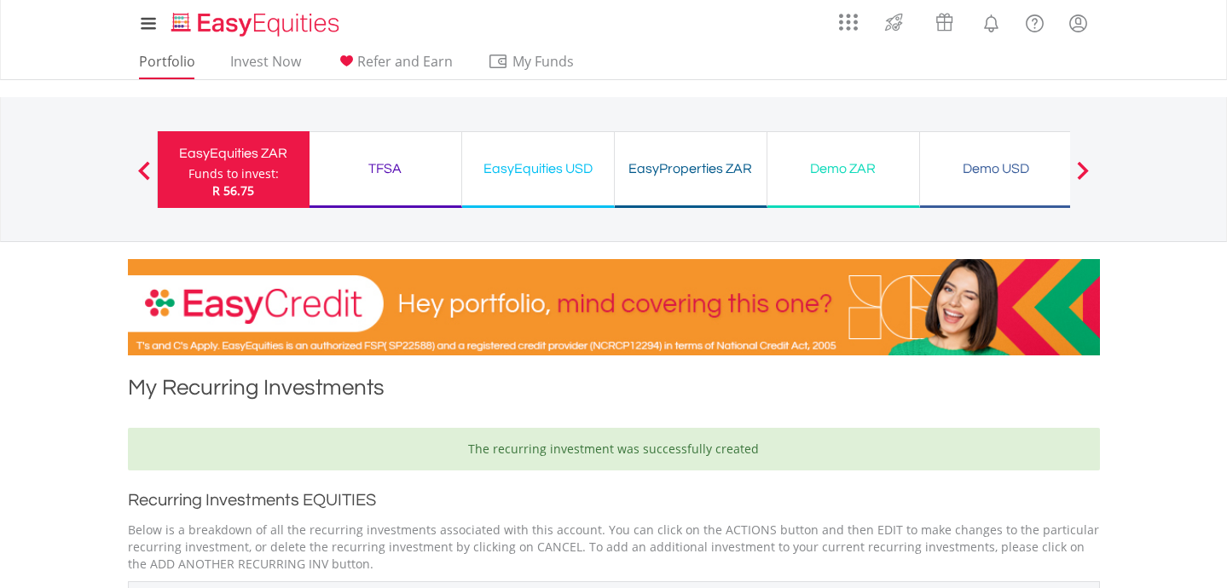
click at [178, 64] on link "Portfolio" at bounding box center [167, 66] width 70 height 26
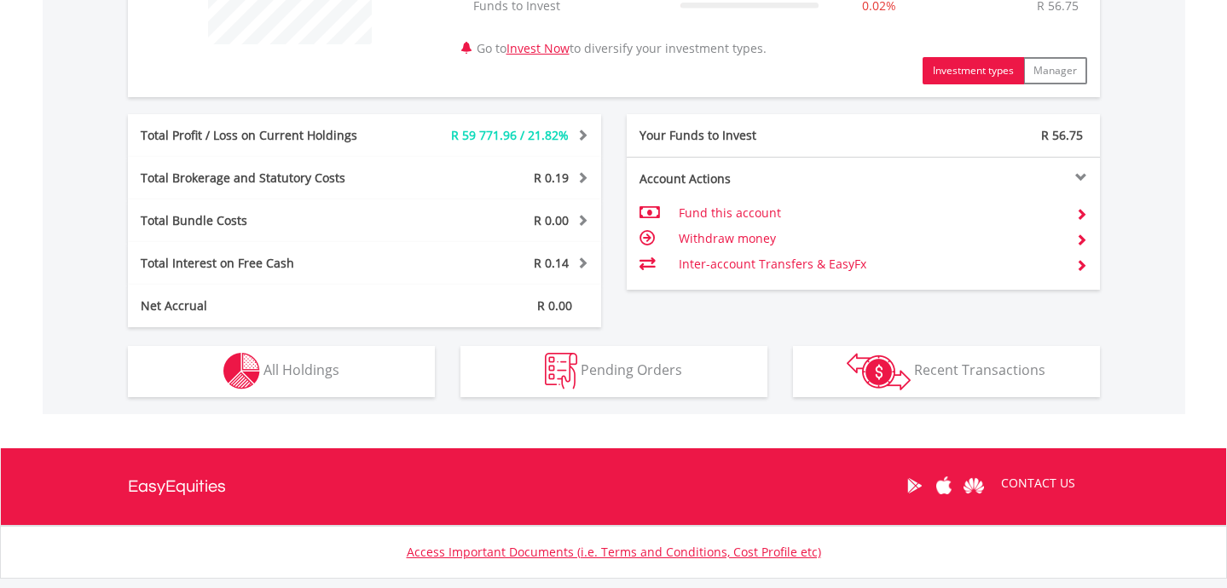
scroll to position [784, 0]
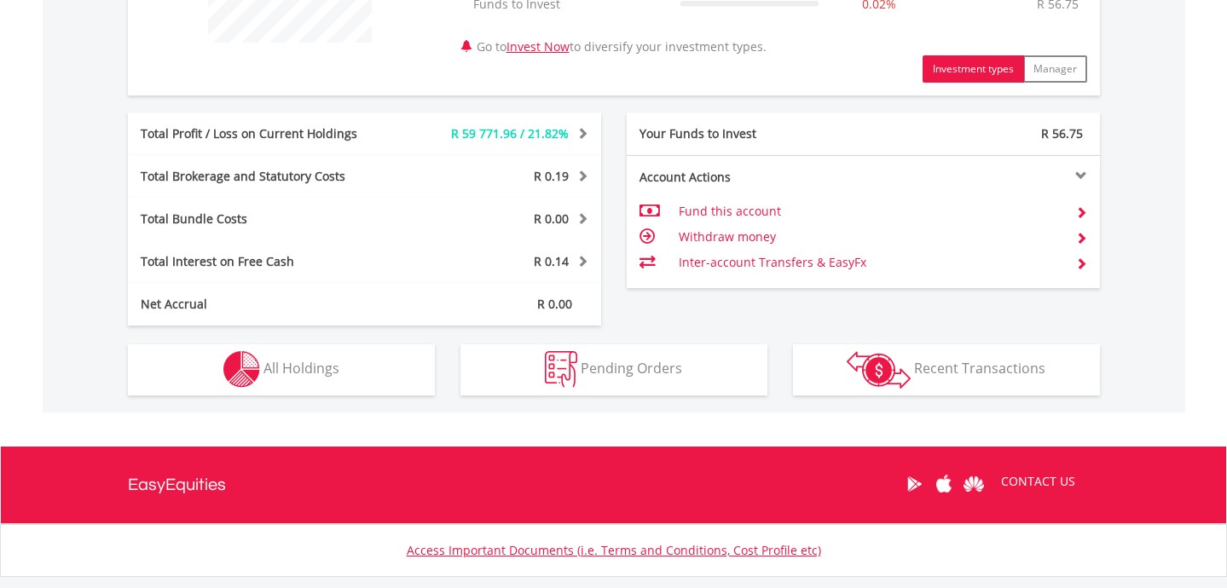
click at [347, 365] on button "Holdings All Holdings" at bounding box center [281, 369] width 307 height 51
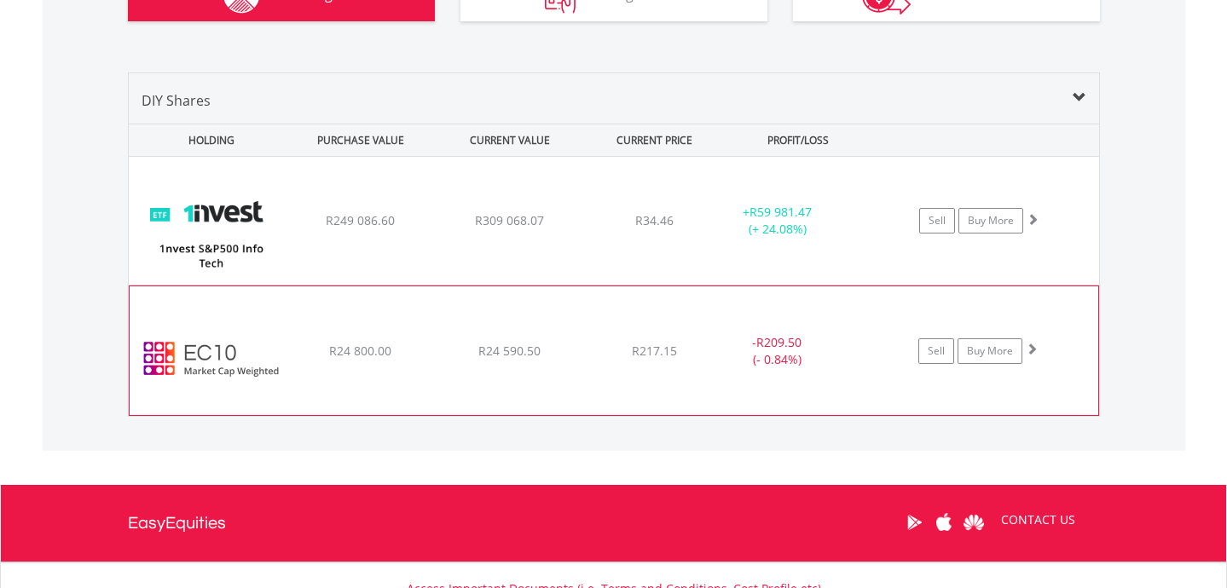
scroll to position [1153, 0]
